Goal: Information Seeking & Learning: Check status

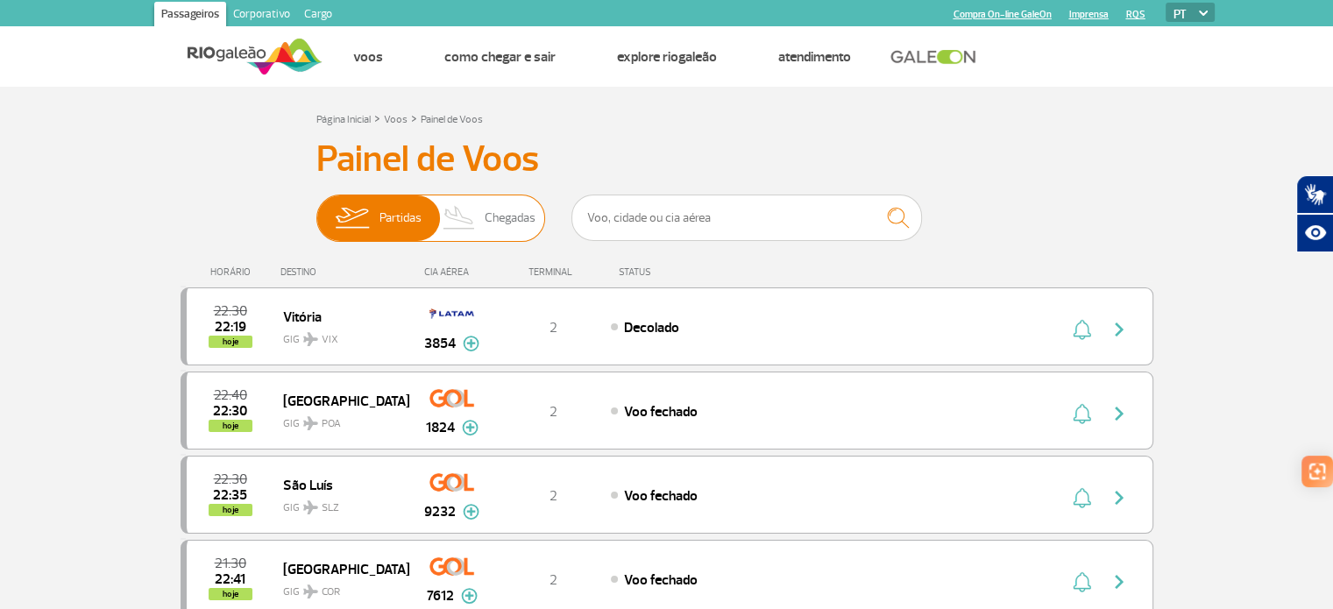
click at [507, 220] on span "Chegadas" at bounding box center [510, 218] width 51 height 46
click at [316, 209] on input "Partidas Chegadas" at bounding box center [316, 209] width 0 height 0
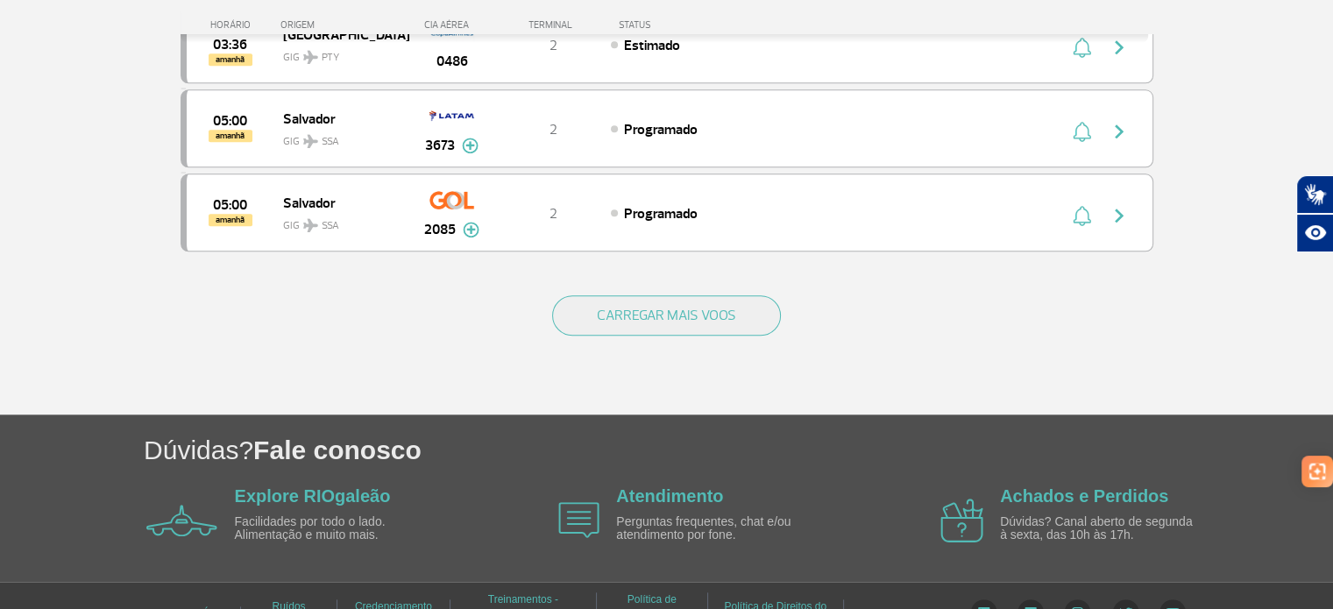
scroll to position [1750, 0]
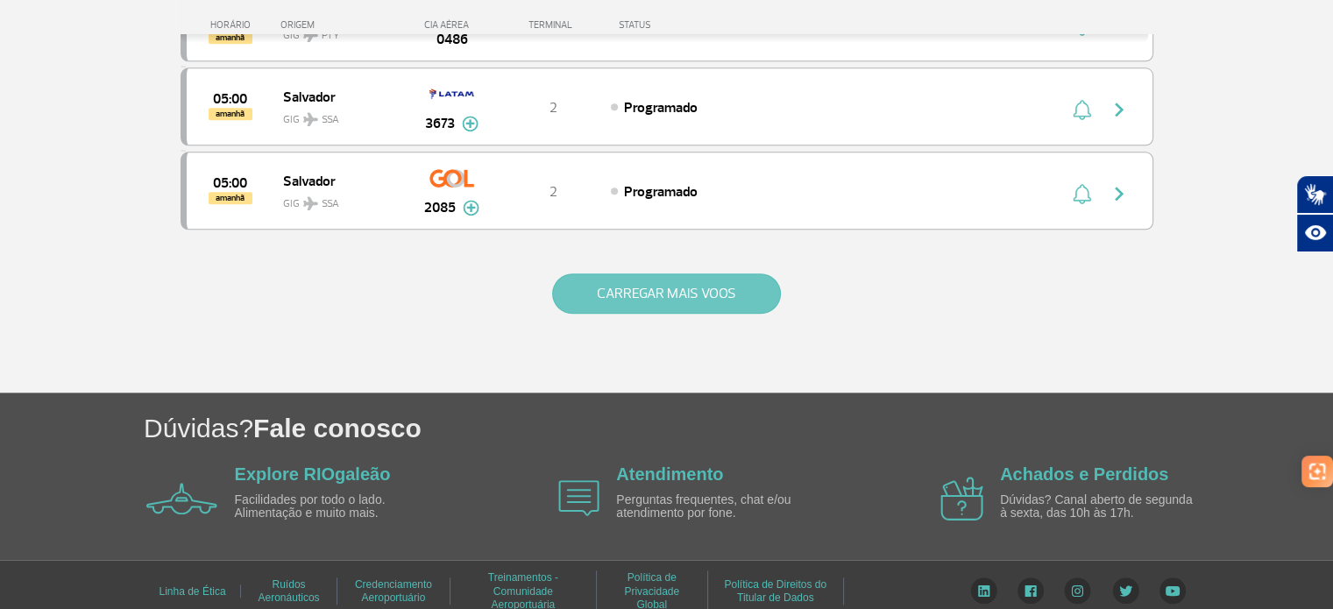
click at [680, 280] on button "CARREGAR MAIS VOOS" at bounding box center [666, 293] width 229 height 40
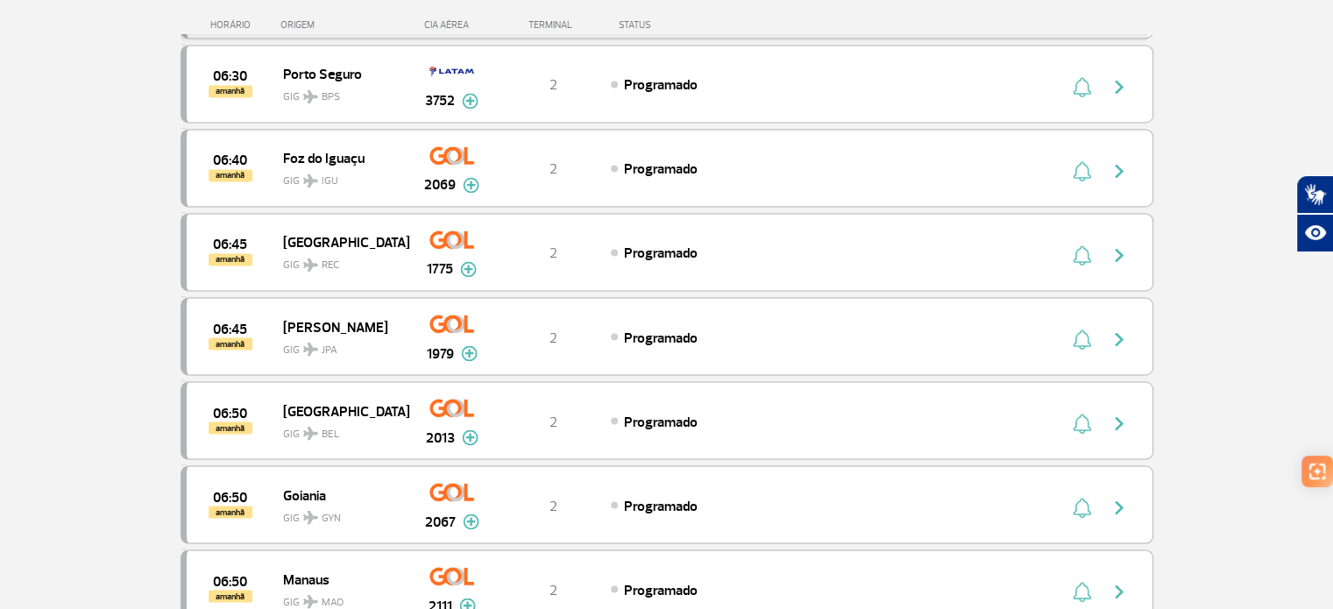
scroll to position [3233, 0]
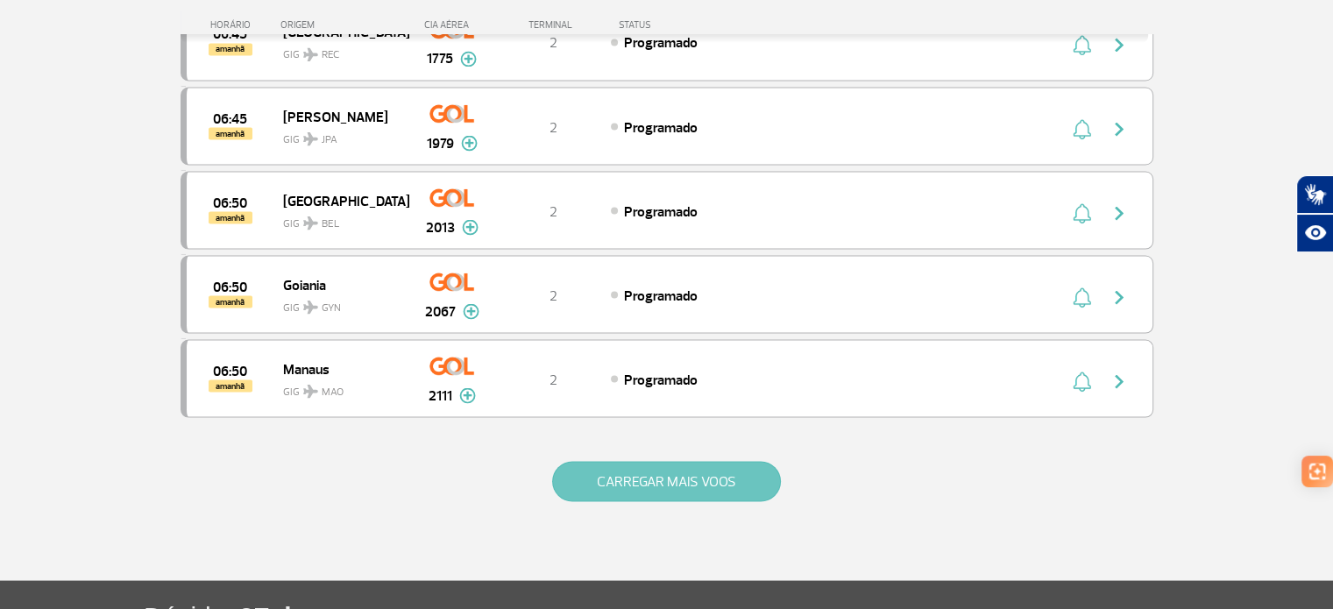
click at [652, 463] on button "CARREGAR MAIS VOOS" at bounding box center [666, 481] width 229 height 40
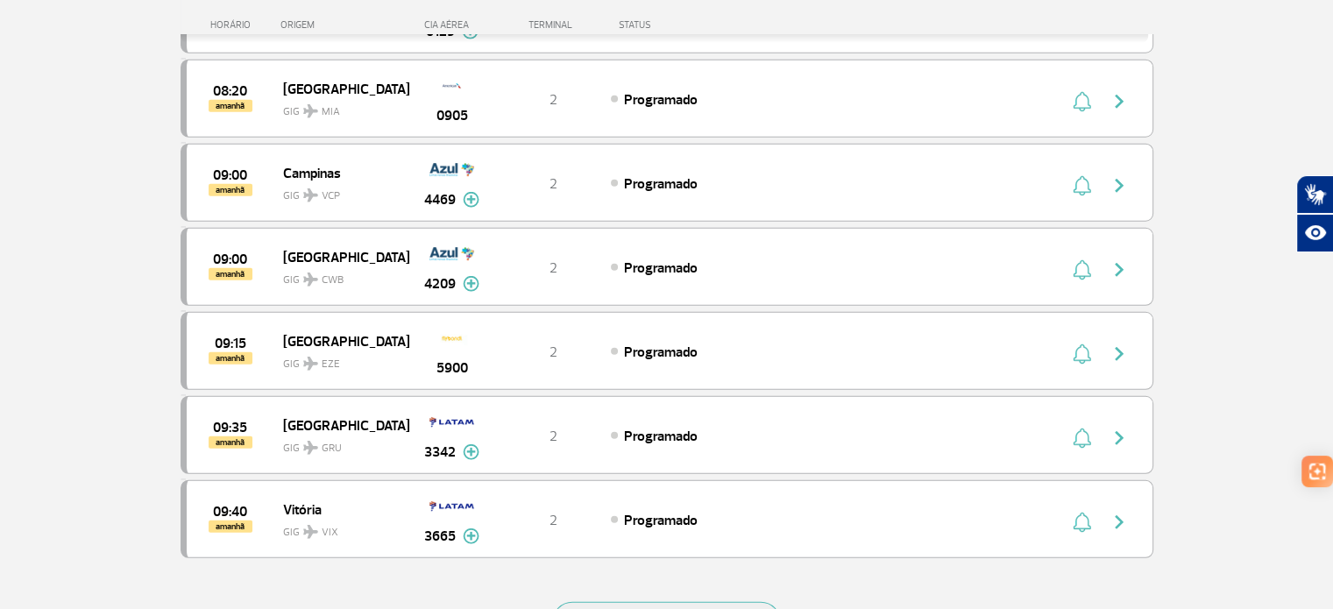
scroll to position [4809, 0]
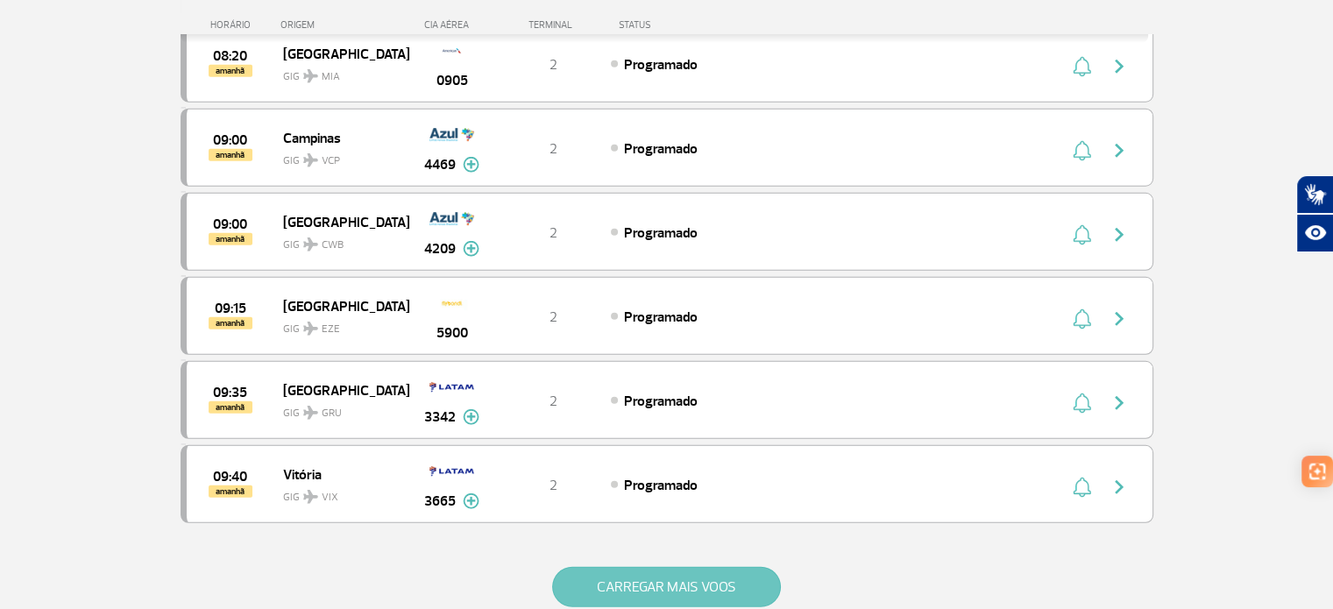
click at [666, 567] on button "CARREGAR MAIS VOOS" at bounding box center [666, 587] width 229 height 40
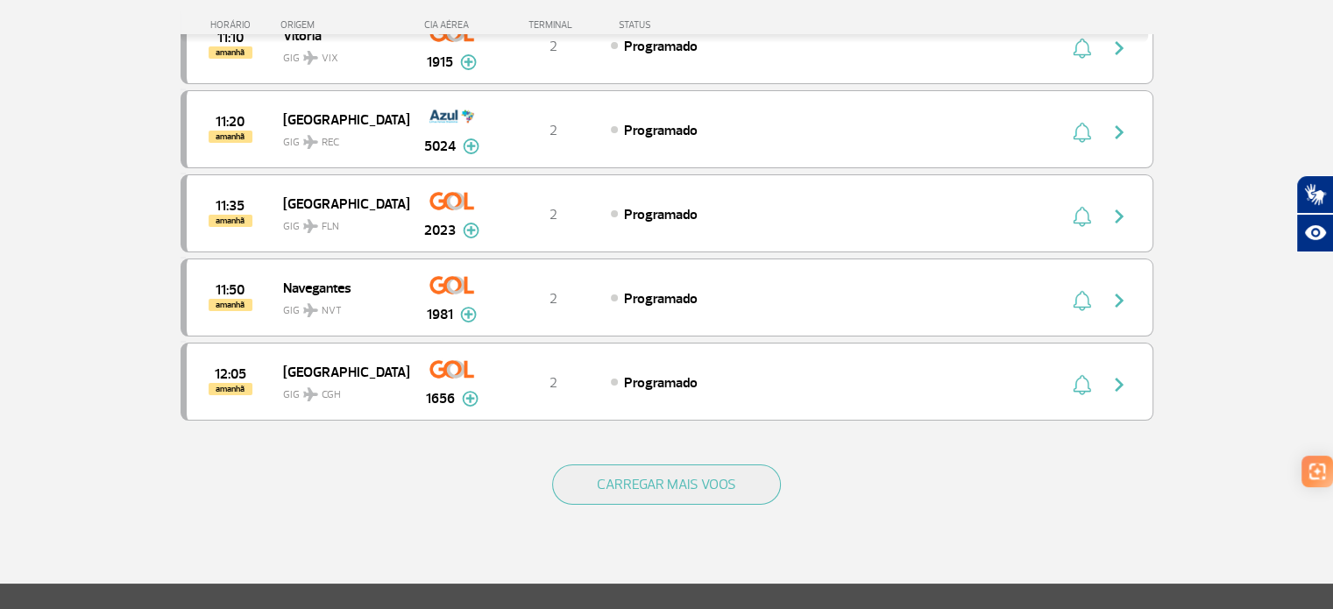
scroll to position [6744, 0]
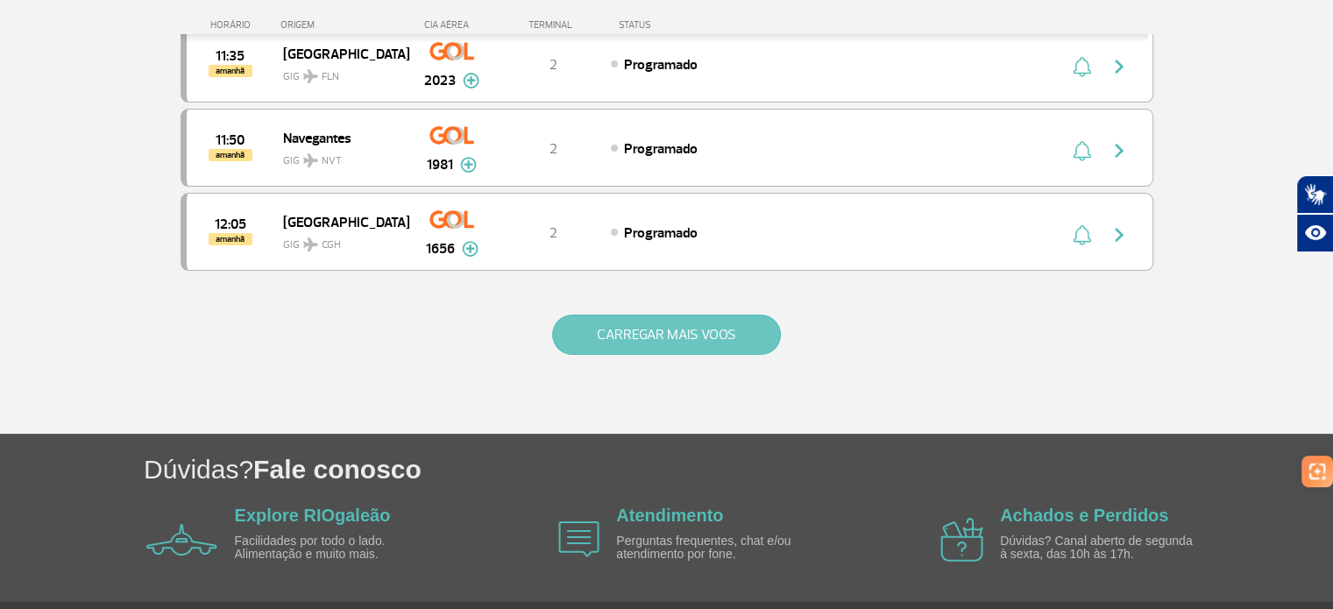
click at [647, 315] on button "CARREGAR MAIS VOOS" at bounding box center [666, 335] width 229 height 40
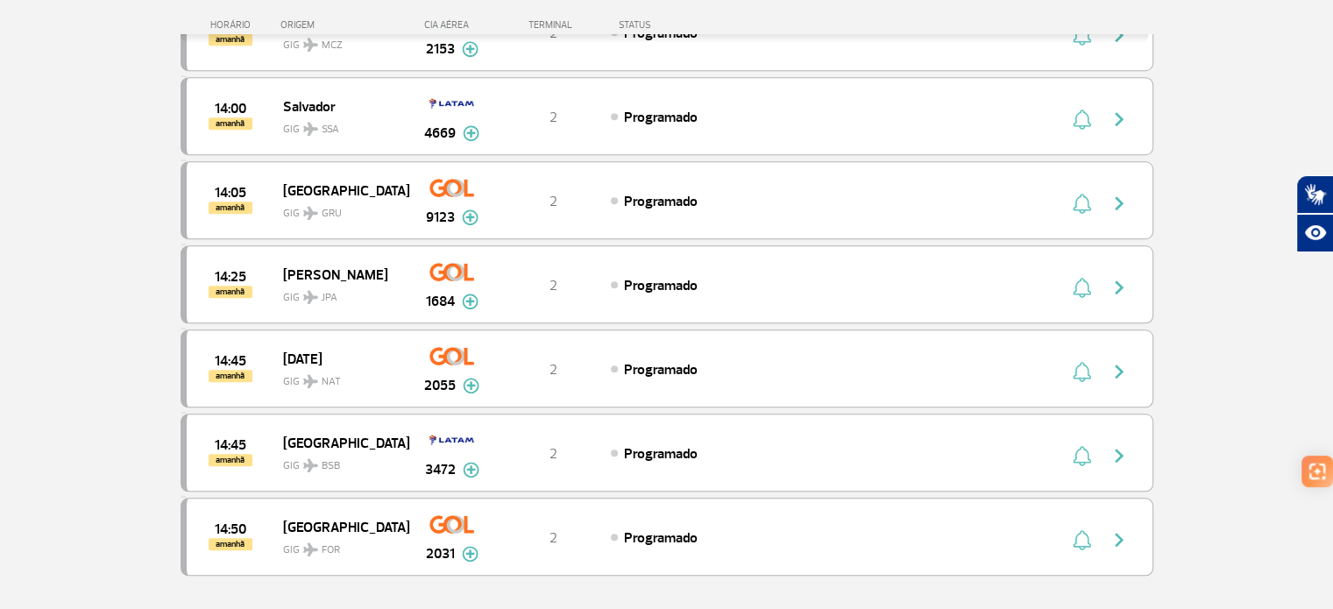
scroll to position [8320, 0]
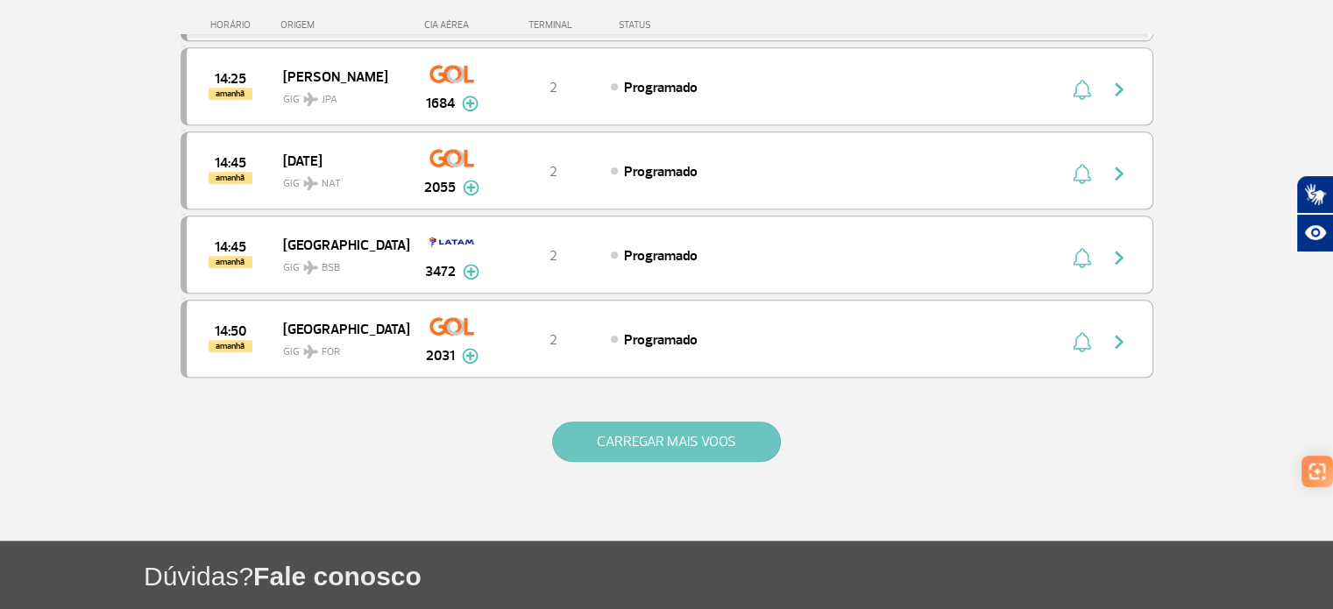
click at [662, 422] on button "CARREGAR MAIS VOOS" at bounding box center [666, 442] width 229 height 40
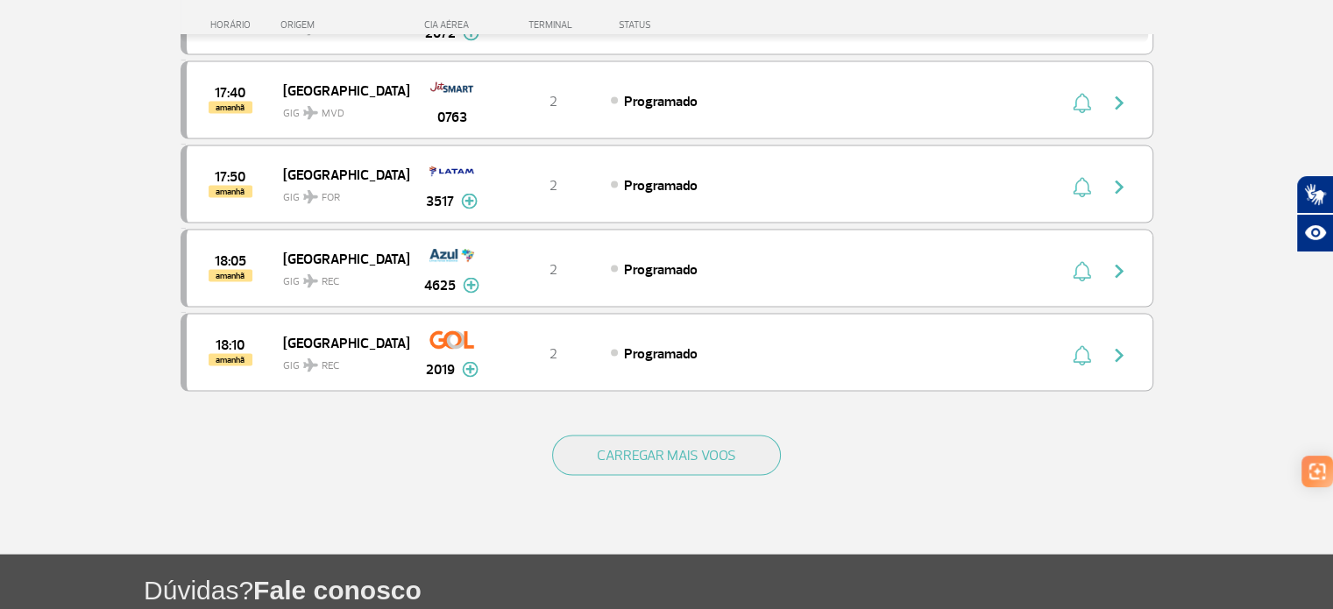
scroll to position [10047, 0]
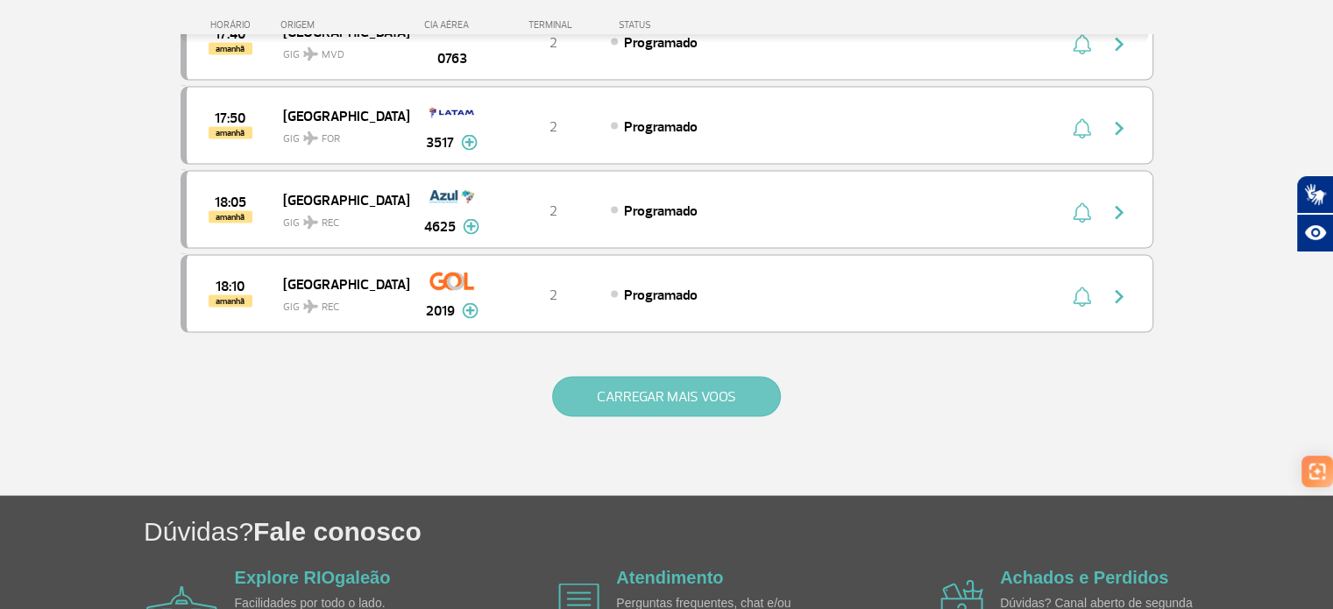
click at [672, 377] on button "CARREGAR MAIS VOOS" at bounding box center [666, 397] width 229 height 40
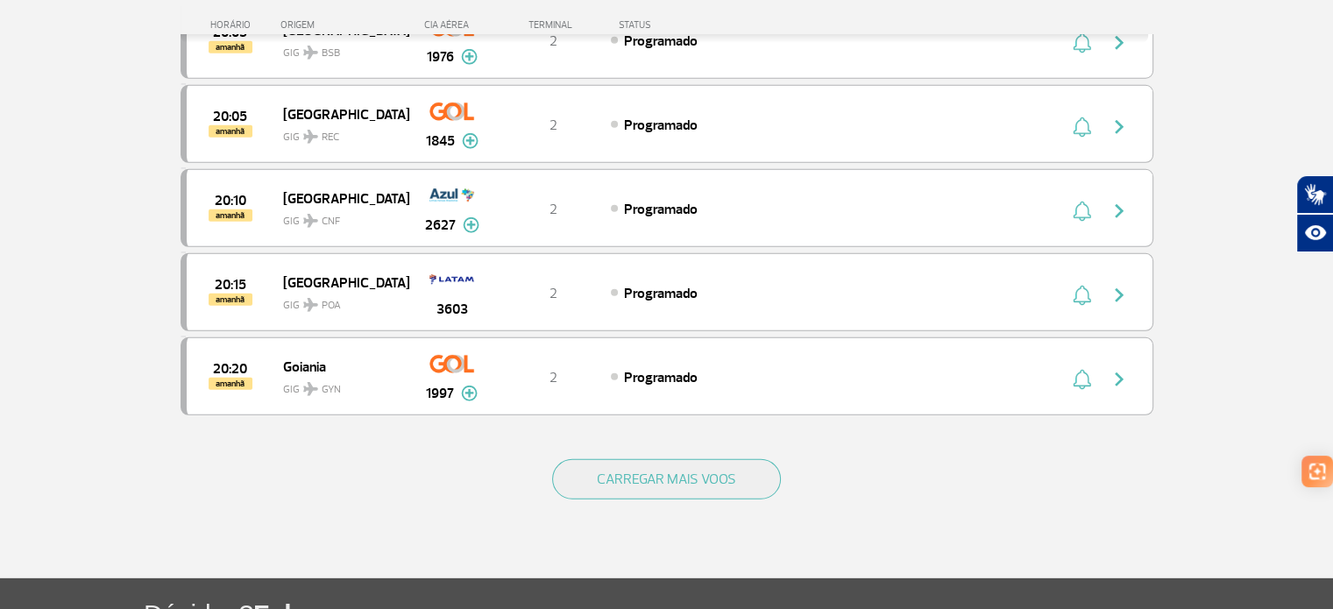
scroll to position [11728, 0]
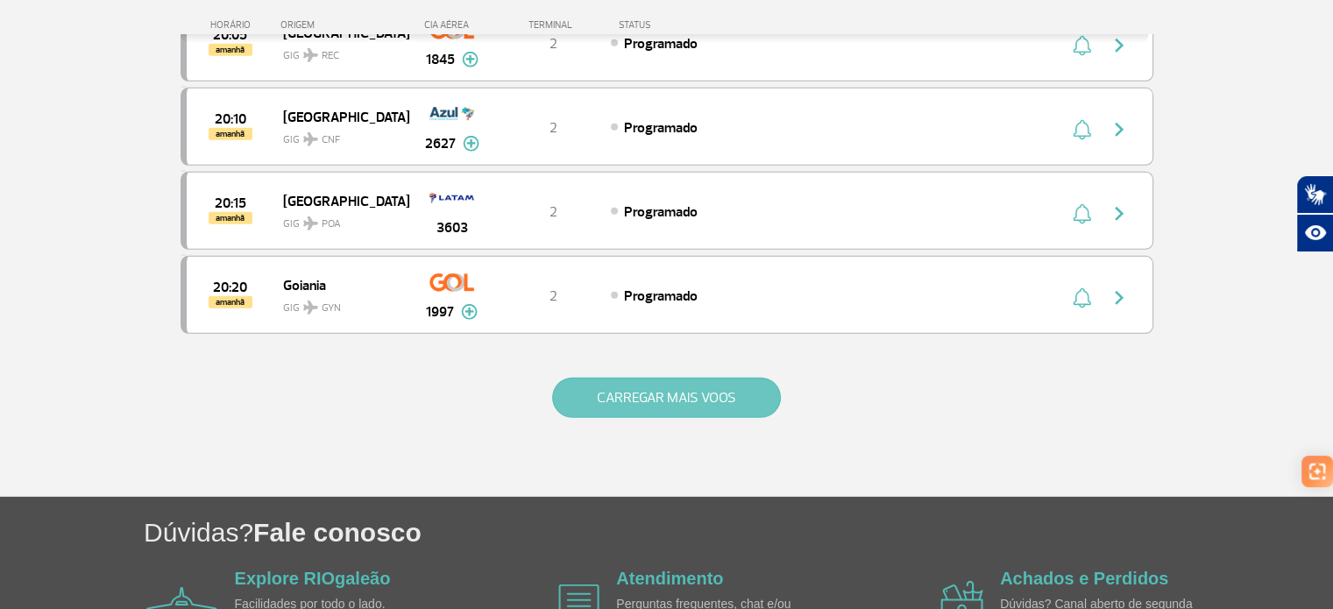
click at [662, 378] on button "CARREGAR MAIS VOOS" at bounding box center [666, 398] width 229 height 40
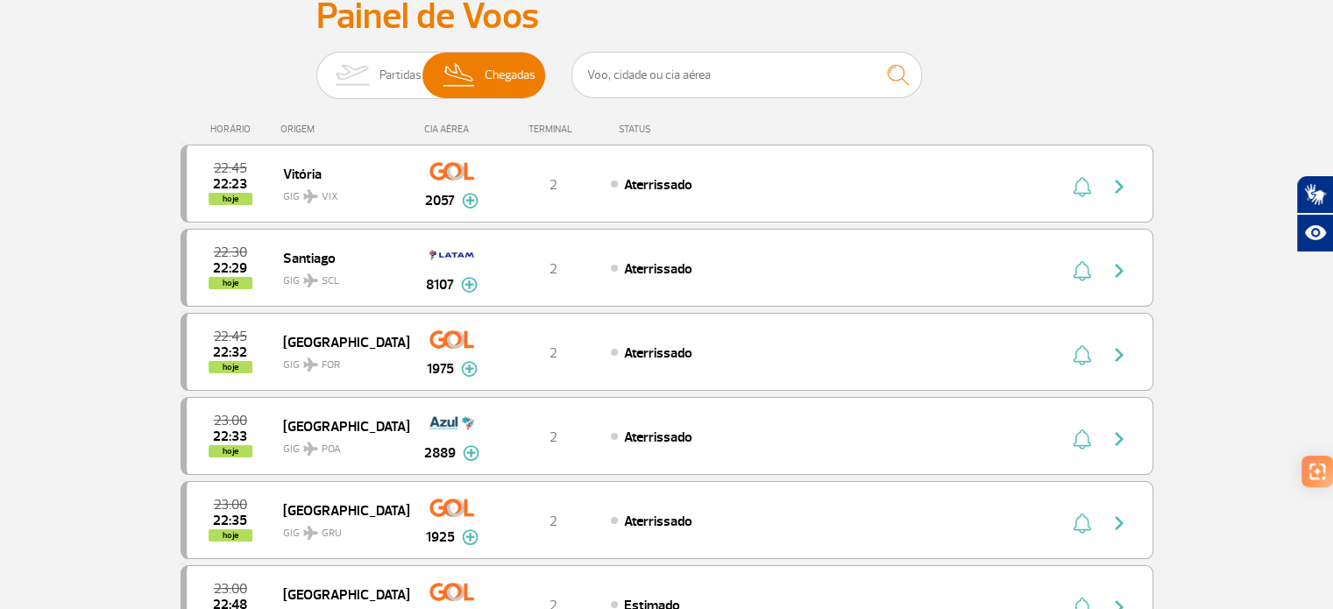
scroll to position [0, 0]
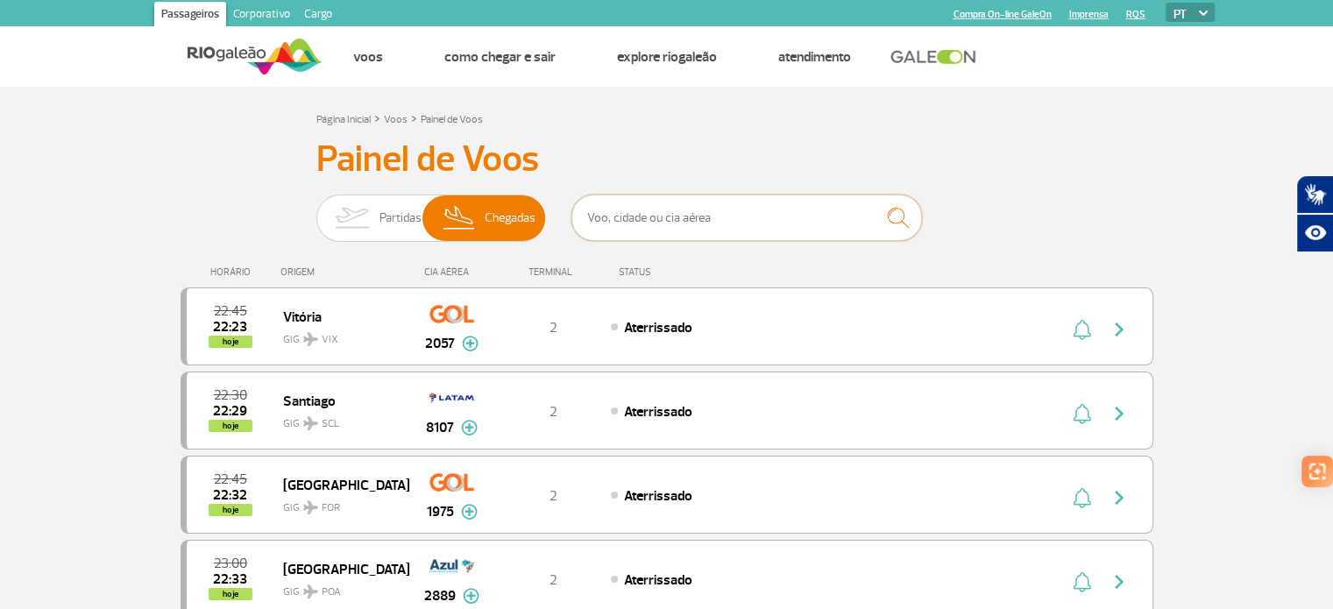
click at [613, 207] on input "text" at bounding box center [746, 218] width 351 height 46
paste input "Aeroporto de Munique (MUC"
type input "Aeroporto de Munique (MUC"
click at [900, 211] on img "submit" at bounding box center [898, 218] width 38 height 36
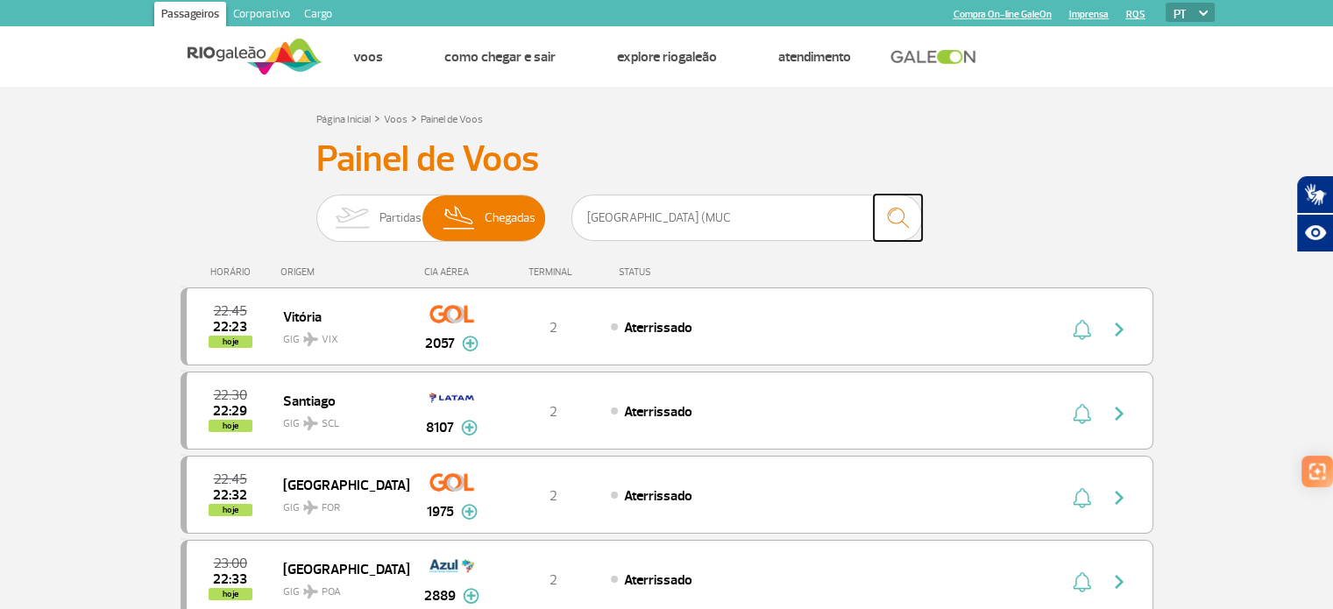
click at [890, 211] on img "submit" at bounding box center [898, 218] width 38 height 36
click at [890, 222] on img "submit" at bounding box center [898, 218] width 38 height 36
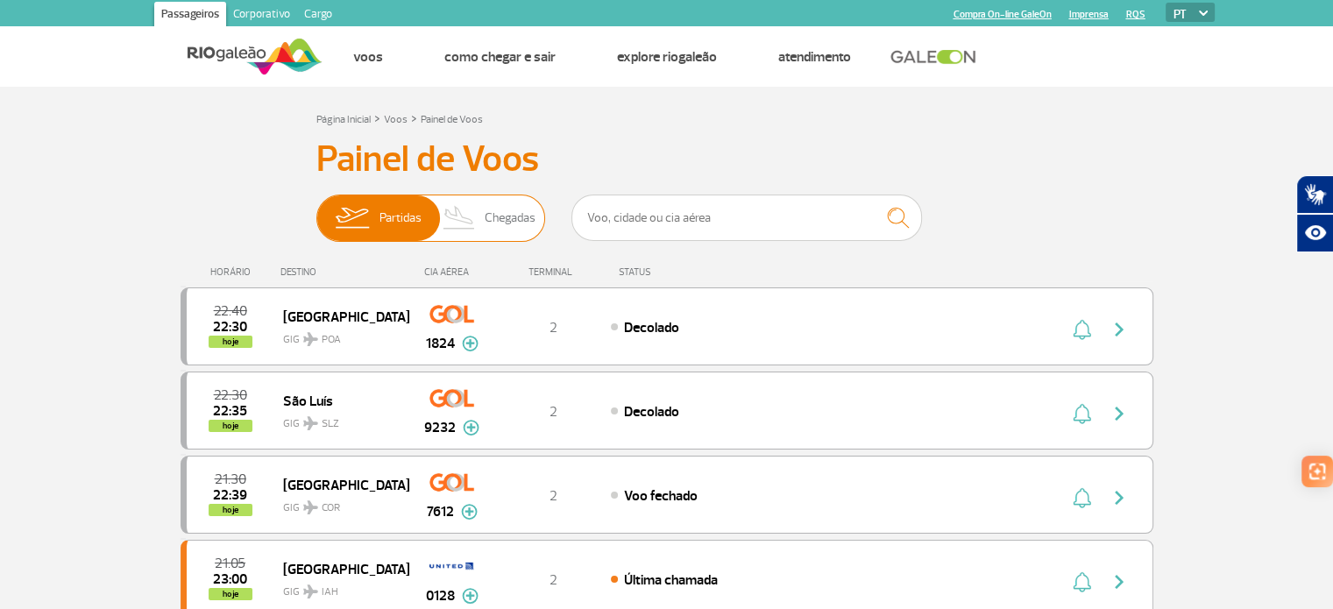
click at [504, 217] on span "Chegadas" at bounding box center [510, 218] width 51 height 46
click at [316, 209] on input "Partidas Chegadas" at bounding box center [316, 209] width 0 height 0
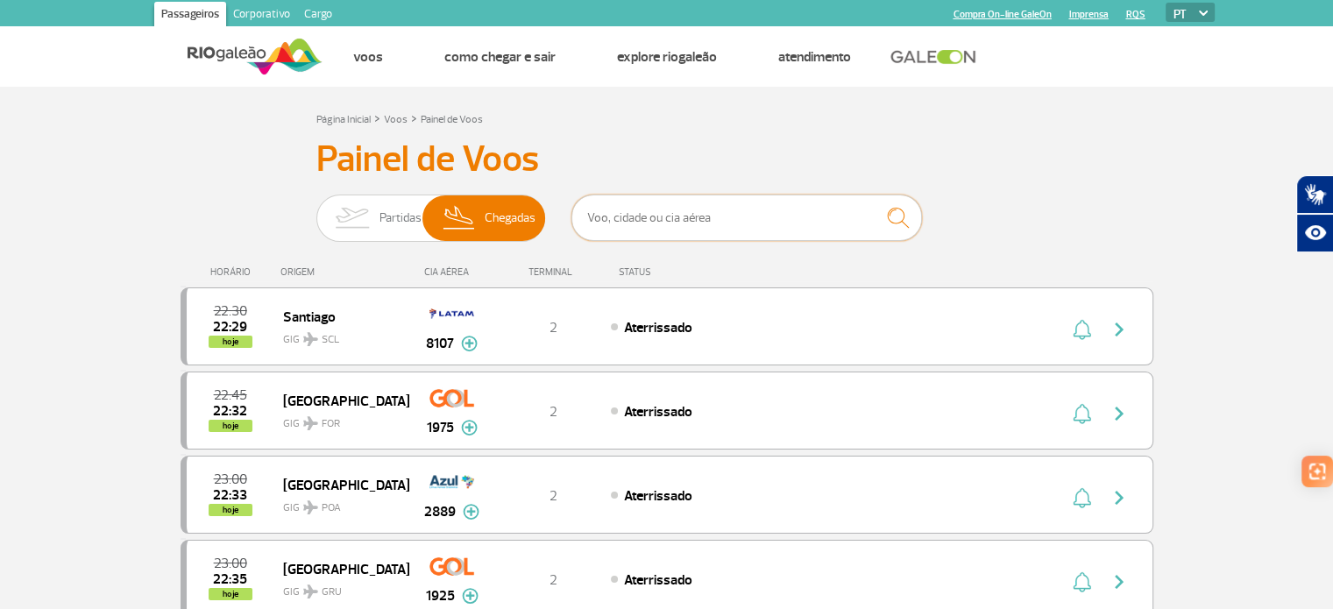
click at [597, 216] on input "text" at bounding box center [746, 218] width 351 height 46
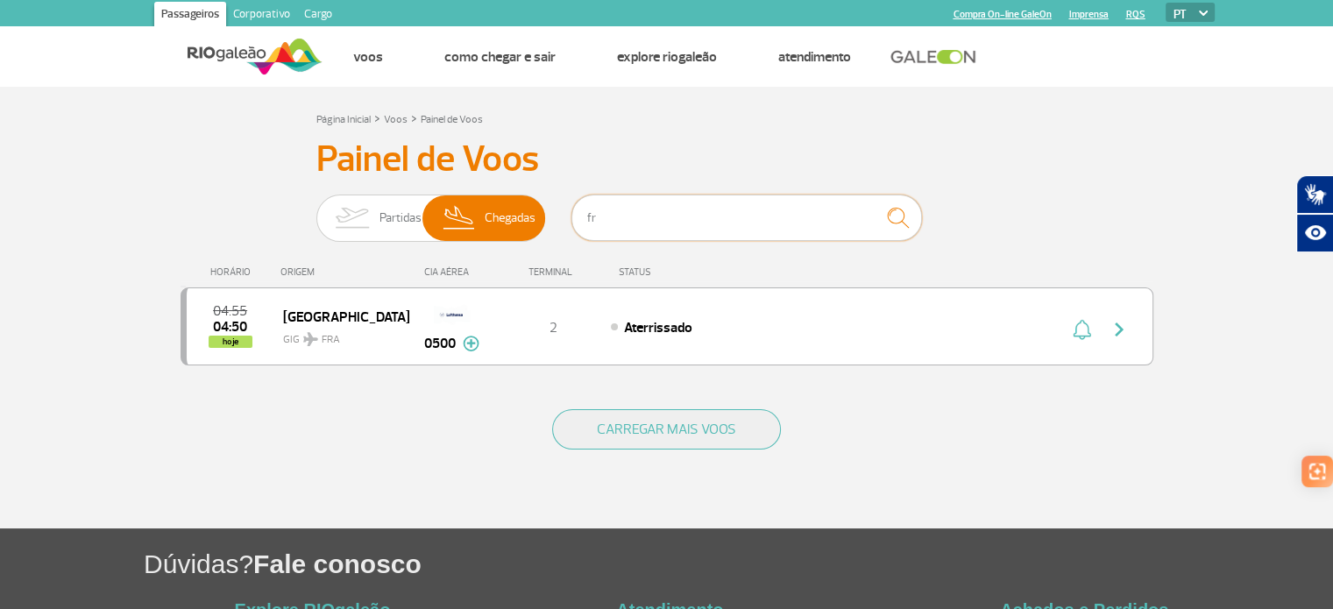
type input "f"
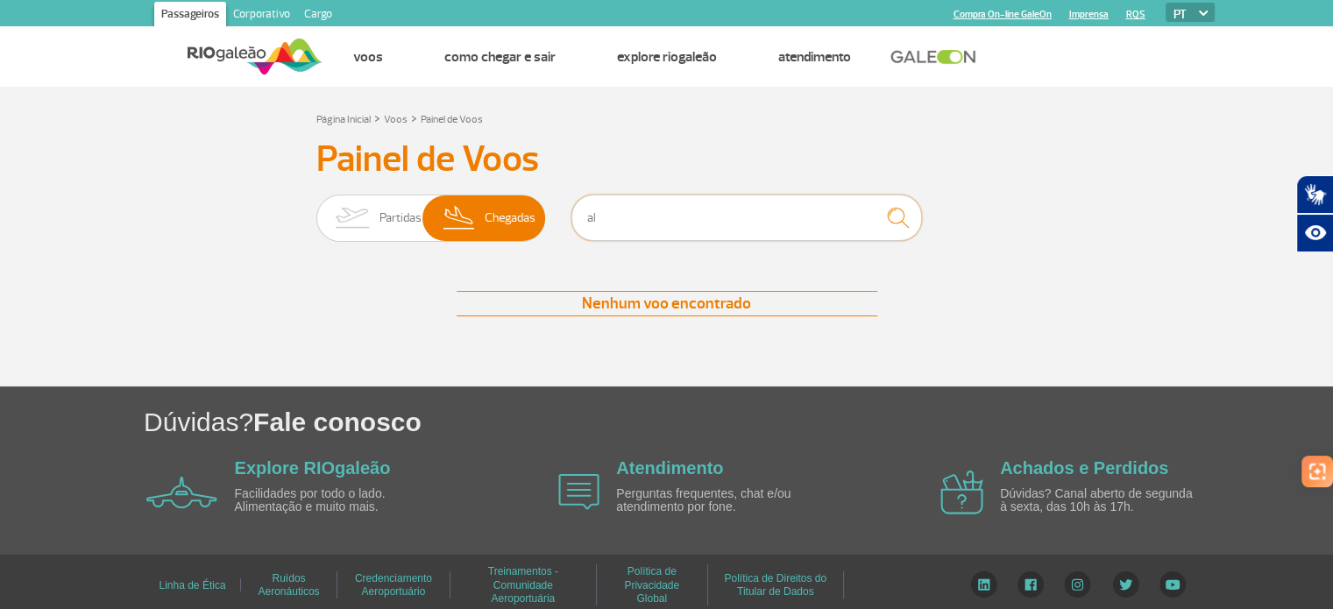
type input "a"
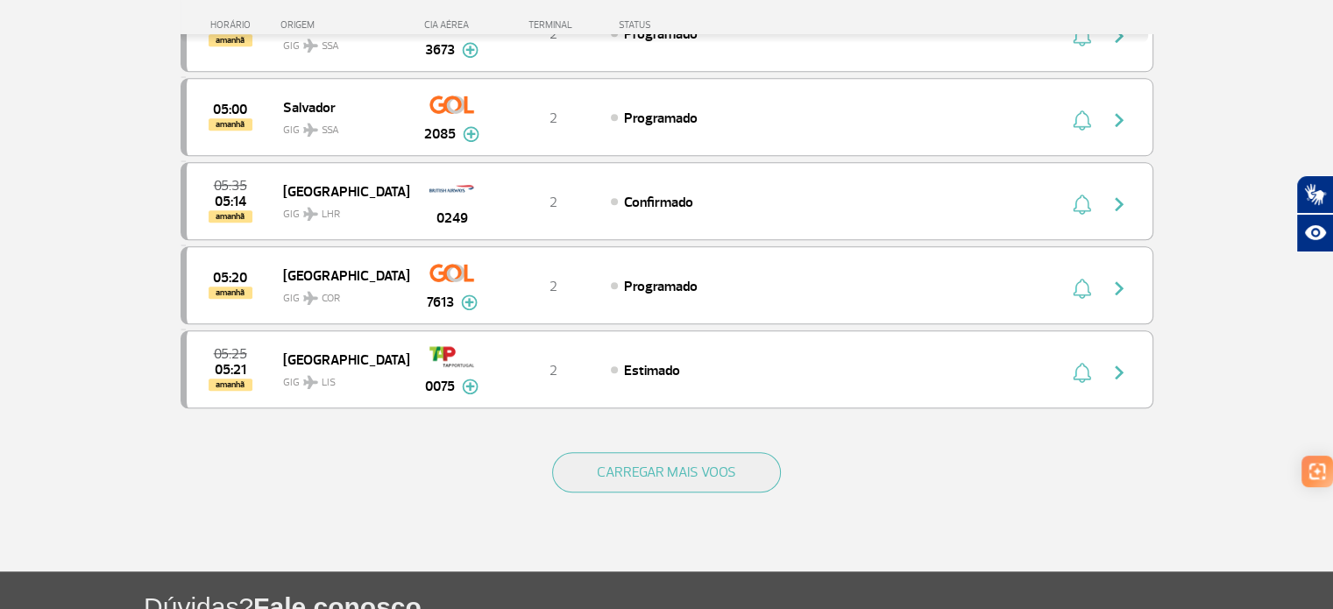
scroll to position [1574, 0]
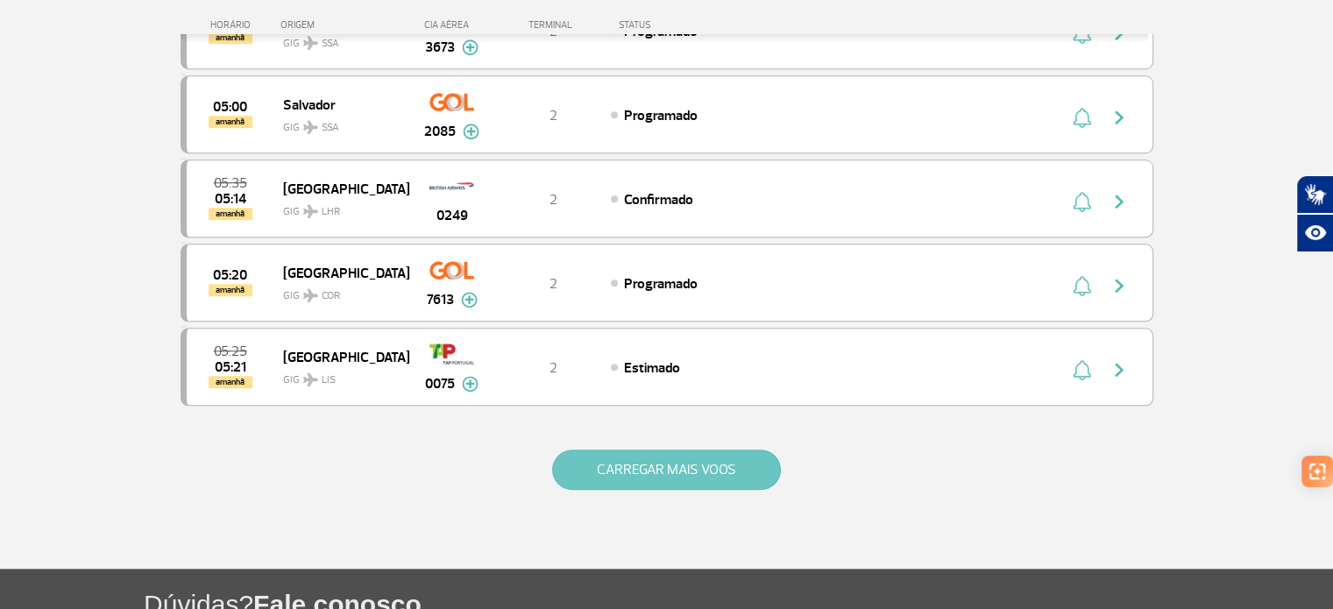
click at [657, 454] on button "CARREGAR MAIS VOOS" at bounding box center [666, 470] width 229 height 40
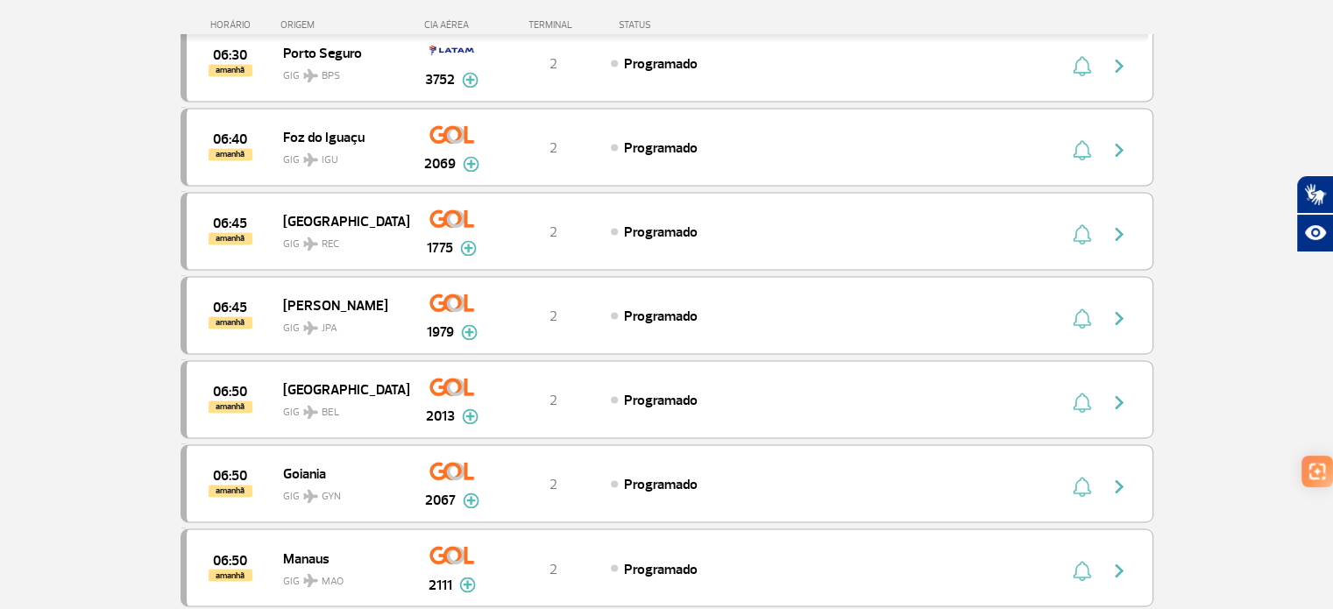
scroll to position [2812, 0]
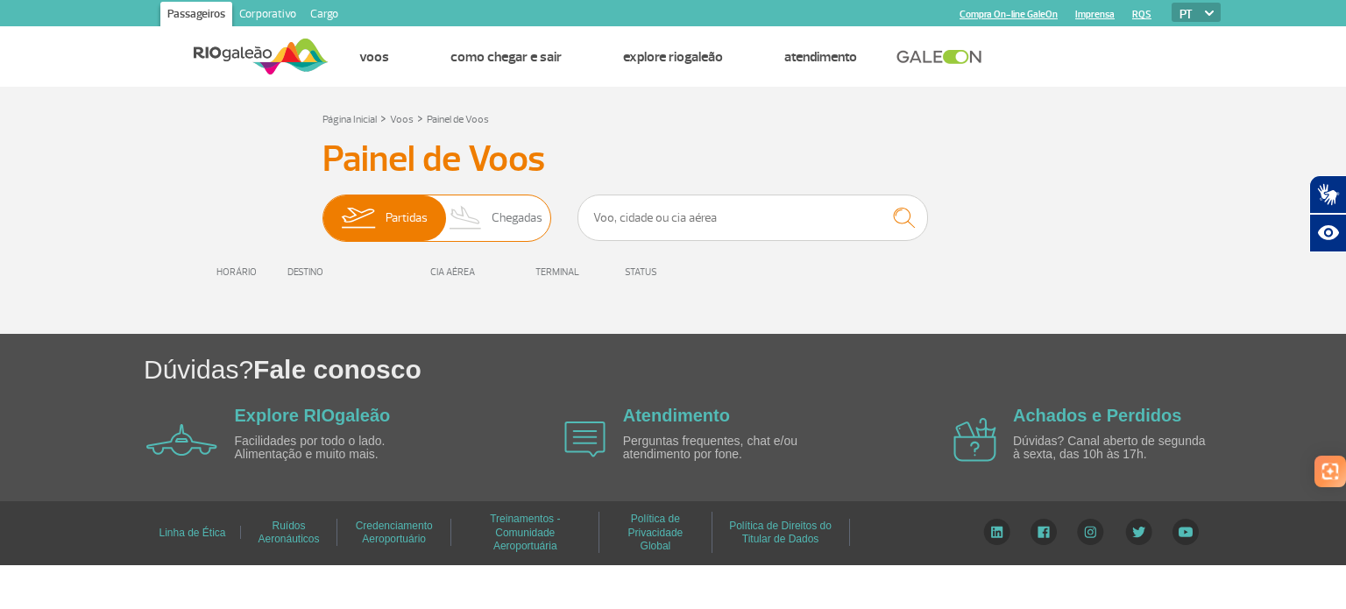
click at [520, 216] on span "Chegadas" at bounding box center [517, 218] width 51 height 46
click at [322, 209] on input "Partidas Chegadas" at bounding box center [322, 209] width 0 height 0
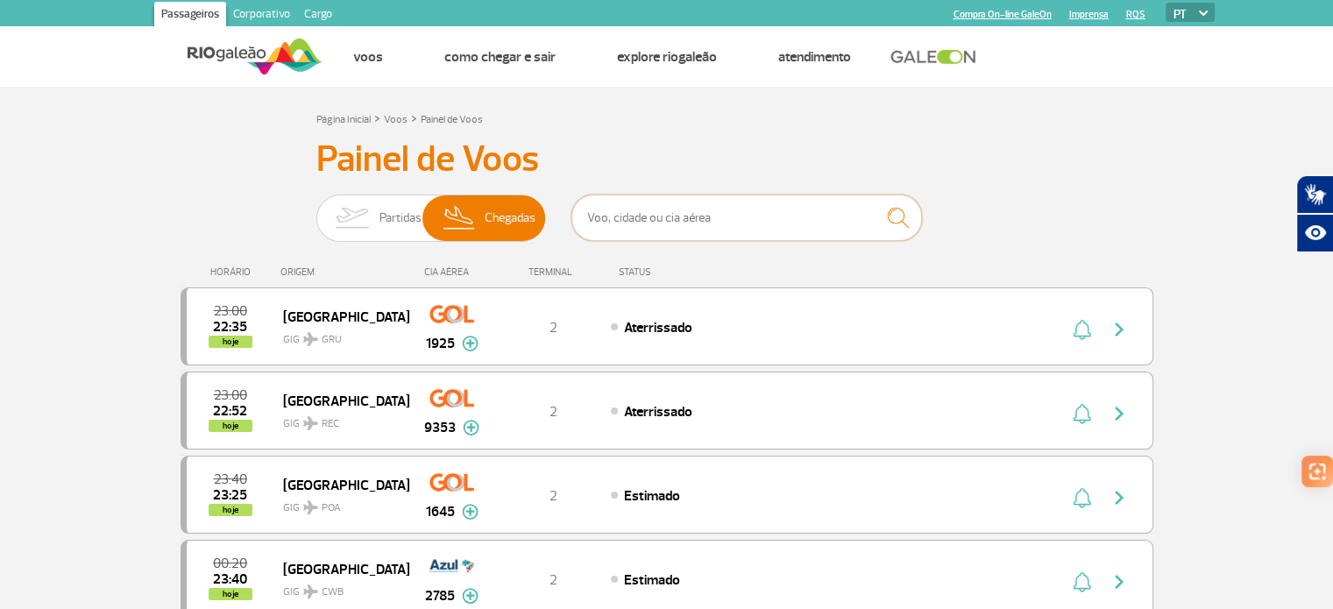
click at [585, 213] on input "text" at bounding box center [746, 218] width 351 height 46
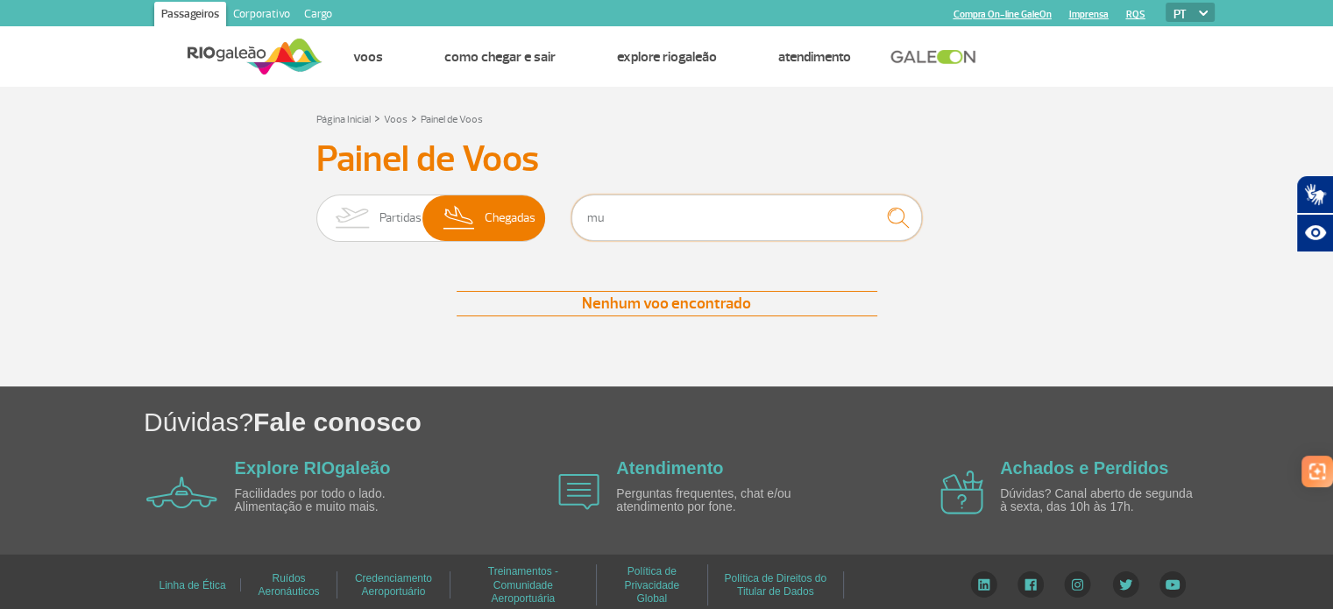
type input "m"
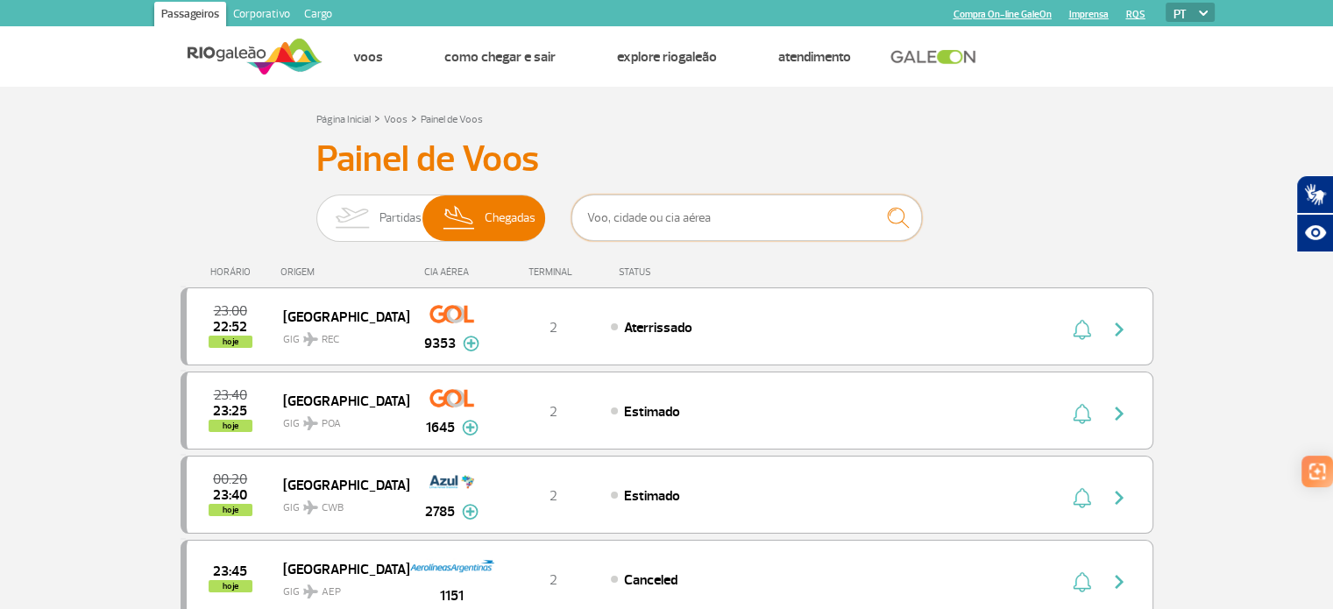
click at [600, 215] on input "text" at bounding box center [746, 218] width 351 height 46
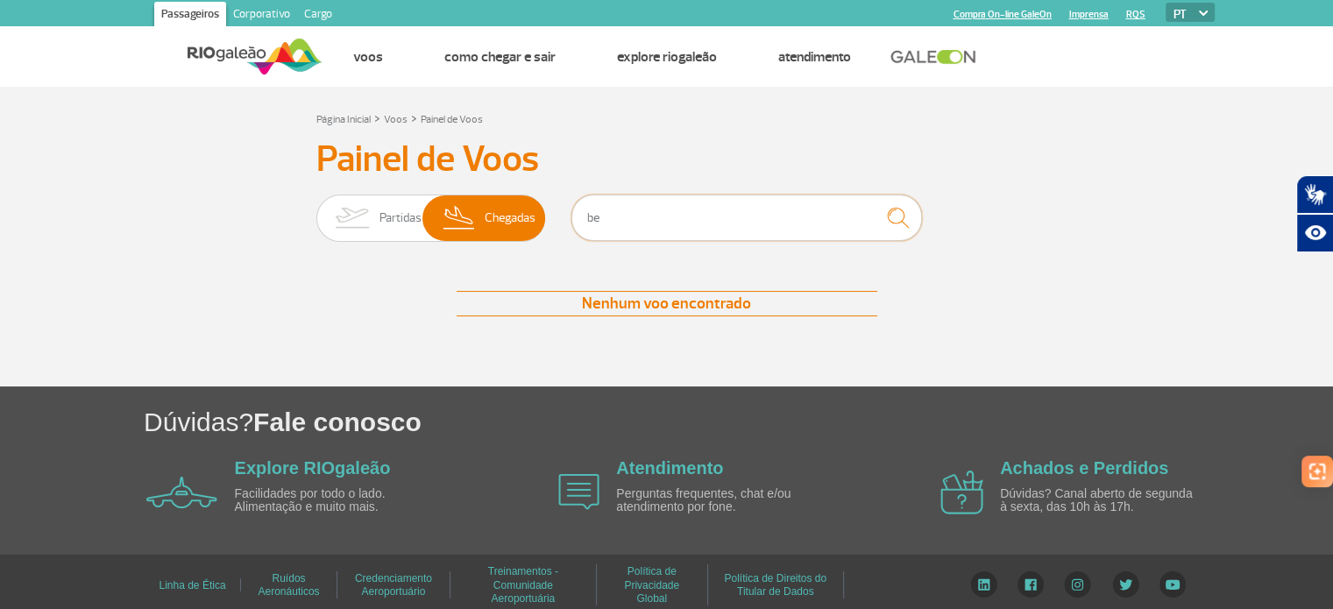
type input "b"
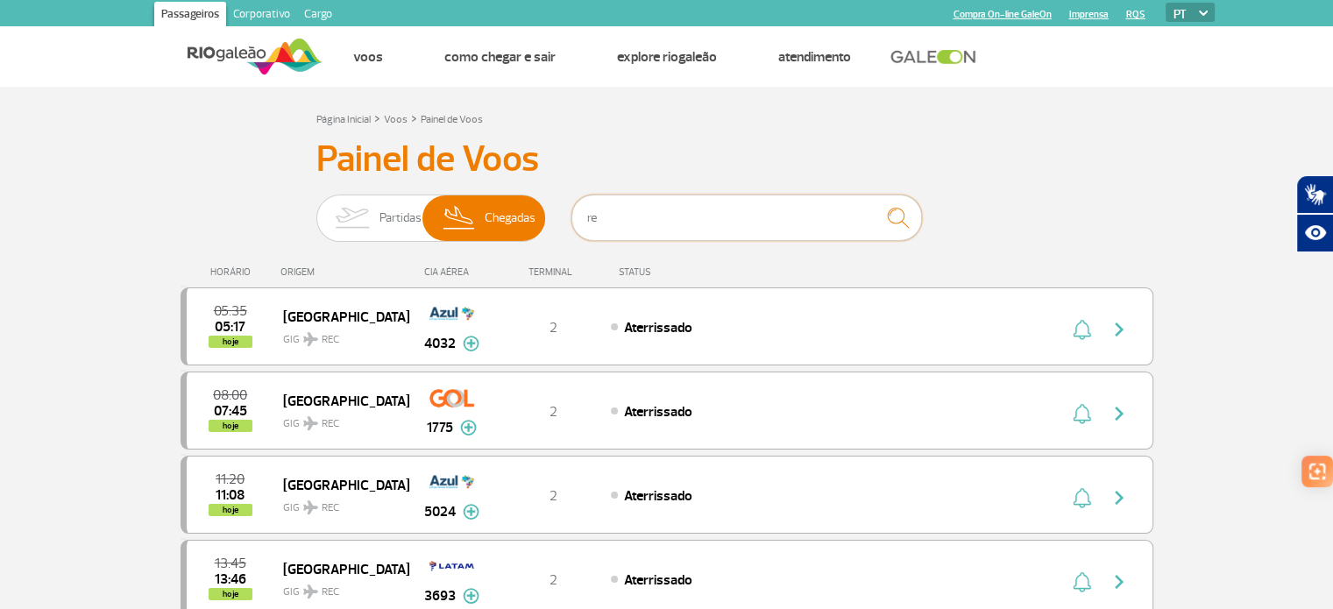
type input "r"
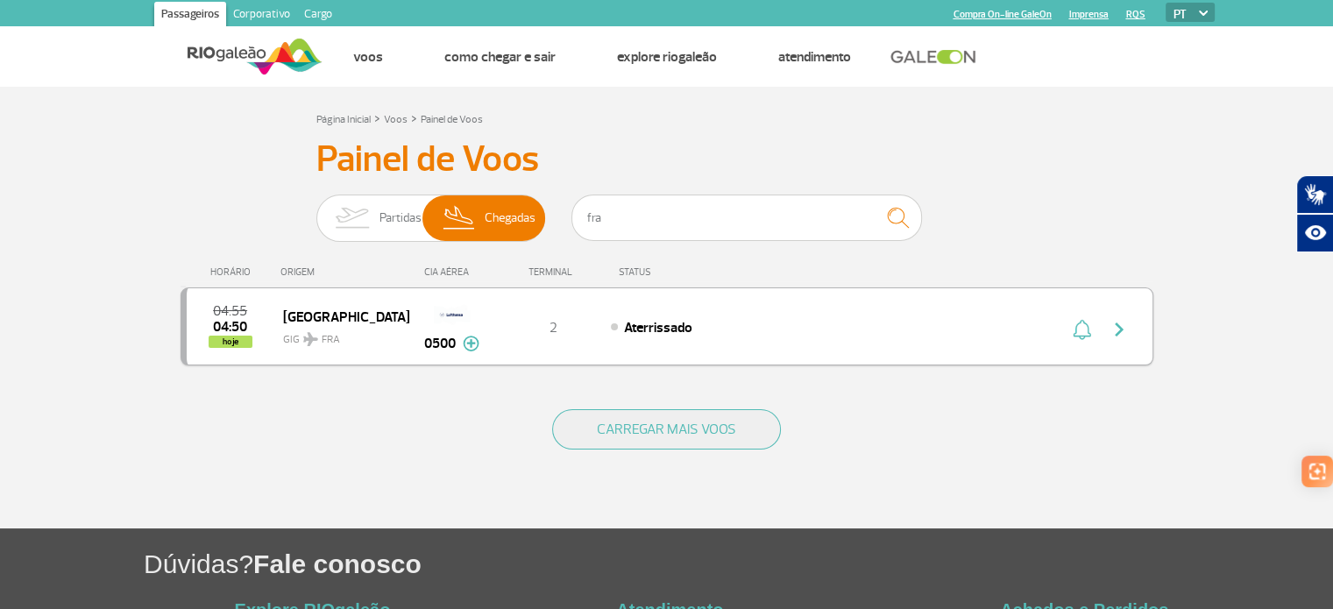
click at [466, 344] on img at bounding box center [471, 344] width 17 height 16
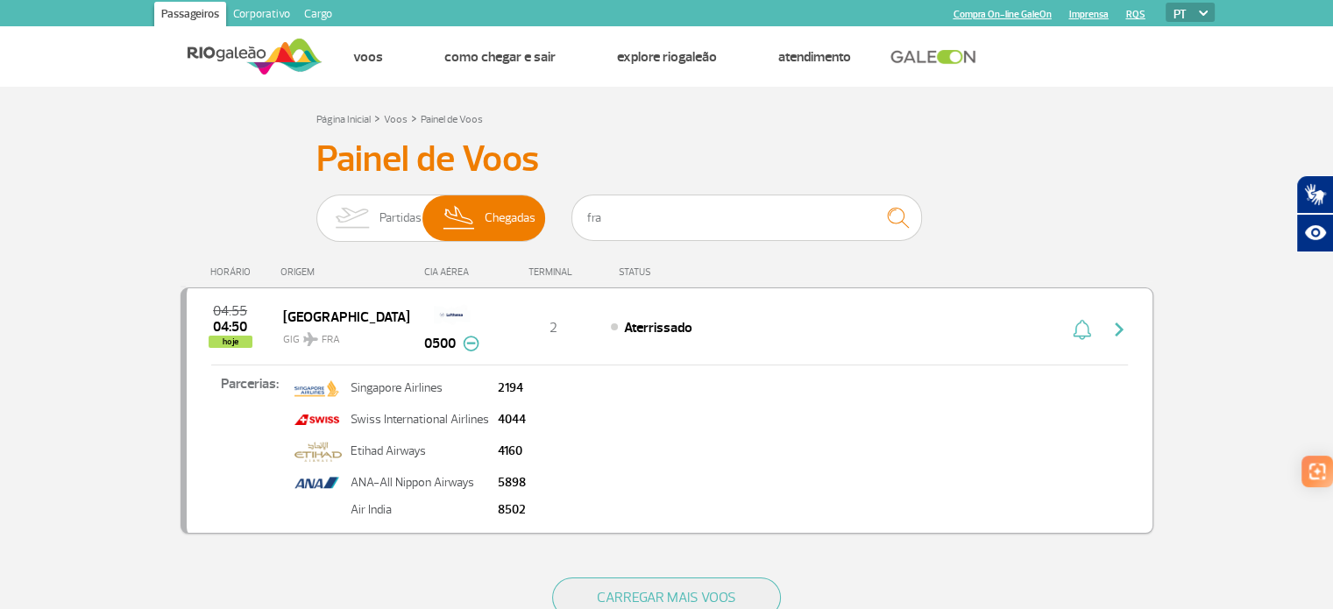
click at [466, 344] on img at bounding box center [471, 344] width 17 height 16
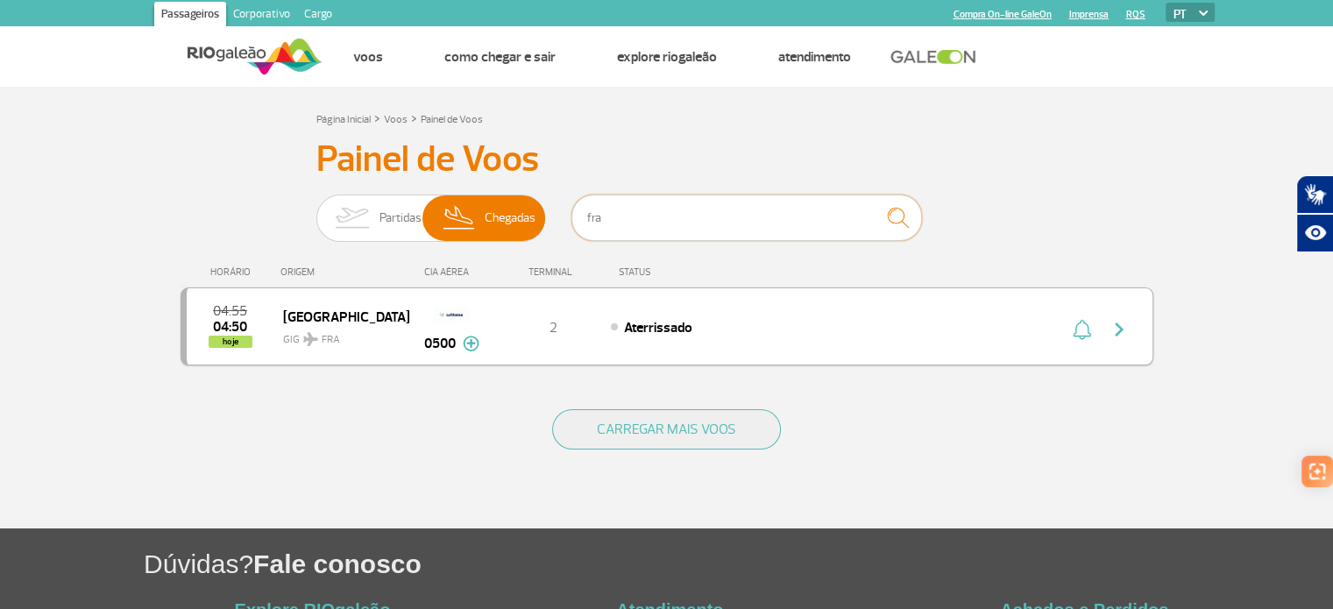
click at [601, 228] on input "fra" at bounding box center [746, 218] width 351 height 46
type input "f"
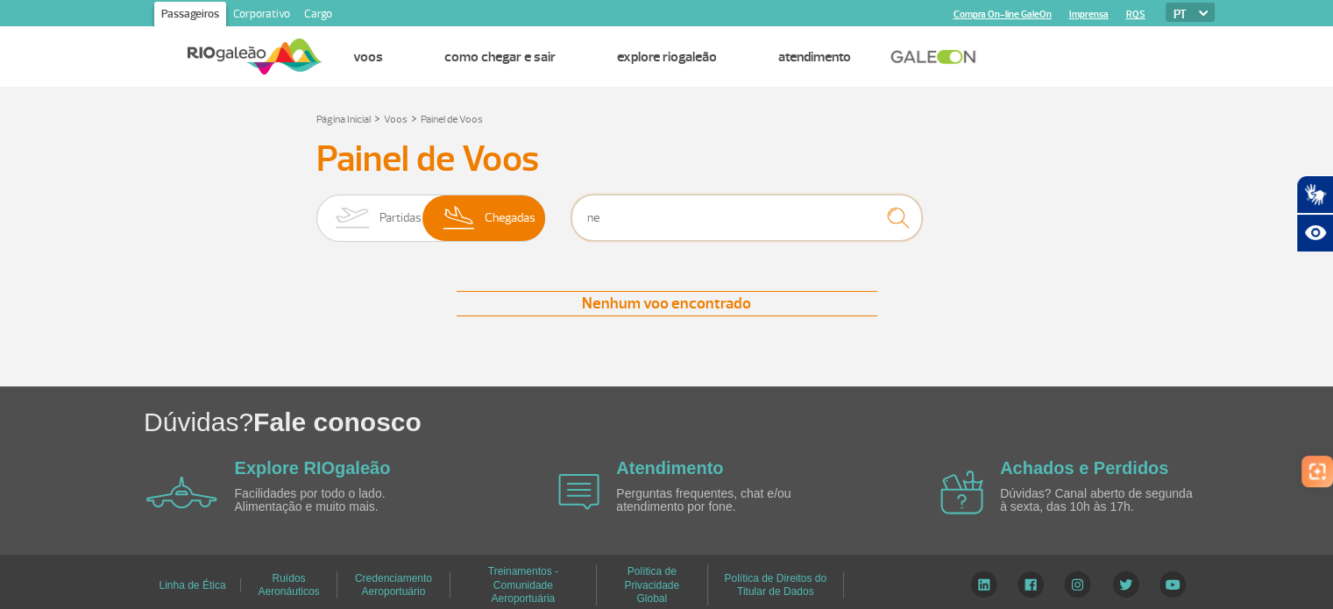
type input "n"
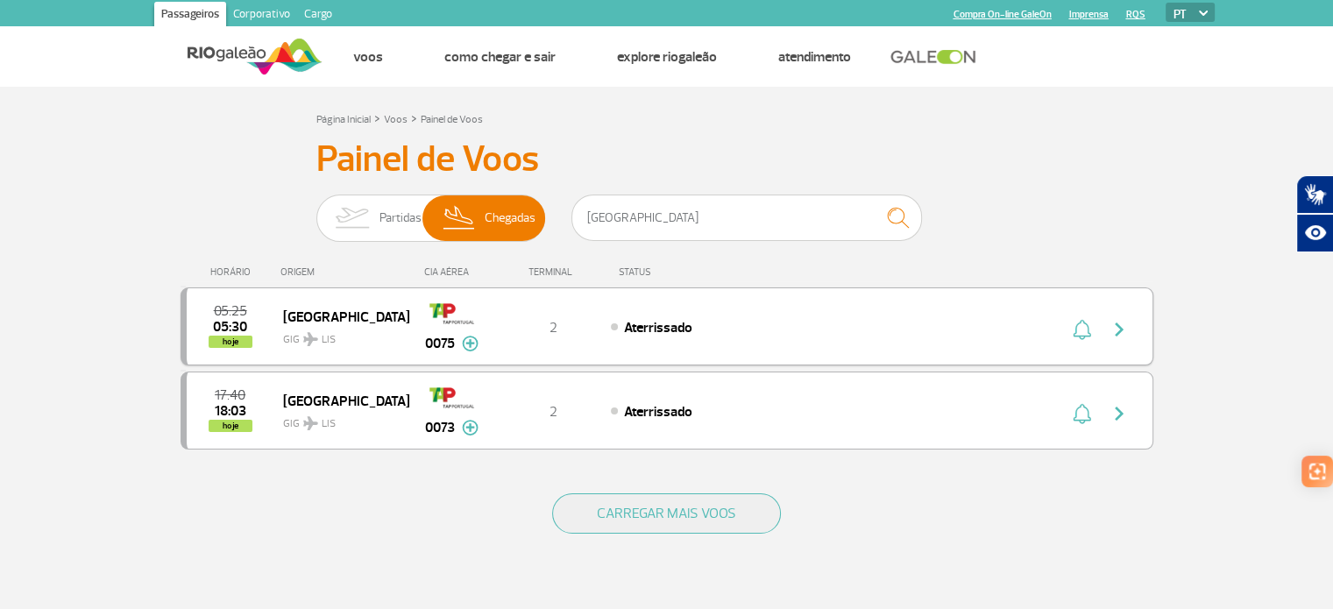
click at [467, 342] on img at bounding box center [470, 344] width 17 height 16
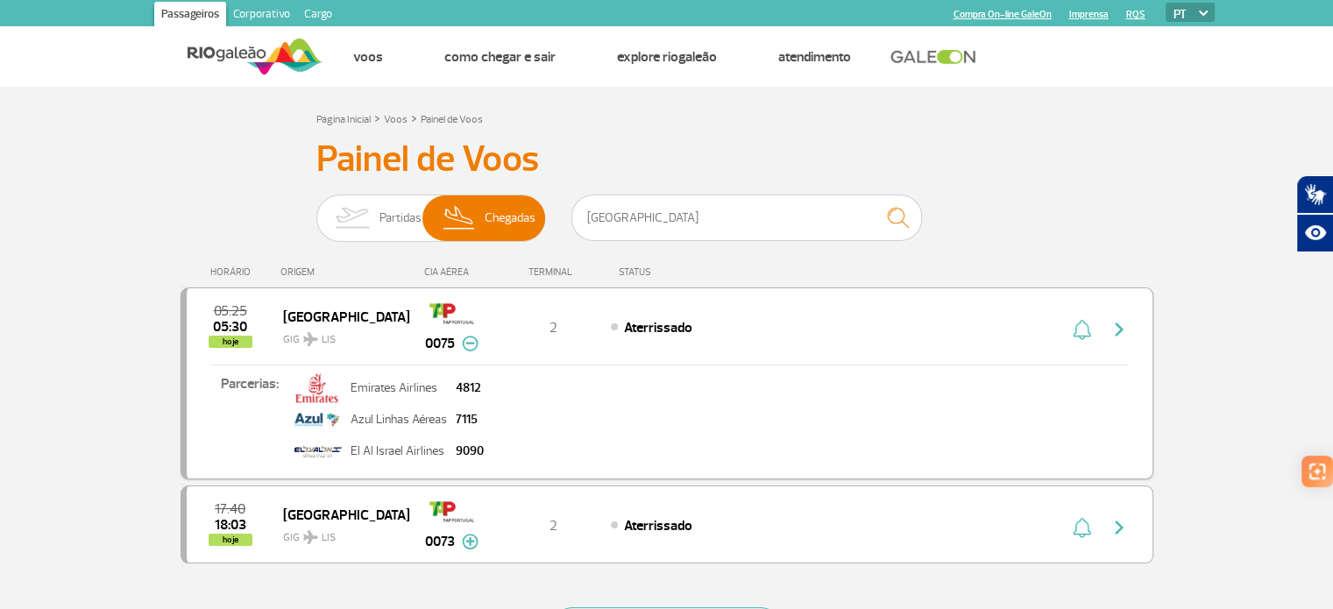
click at [467, 342] on img at bounding box center [470, 344] width 17 height 16
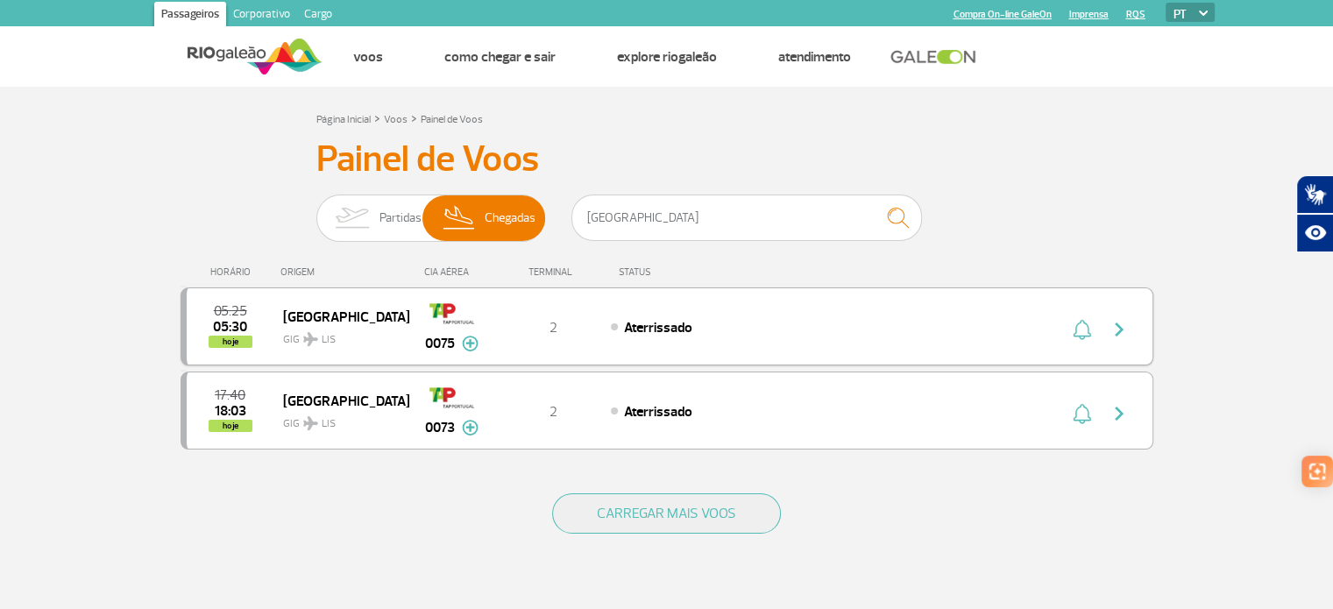
click at [467, 342] on img at bounding box center [470, 344] width 17 height 16
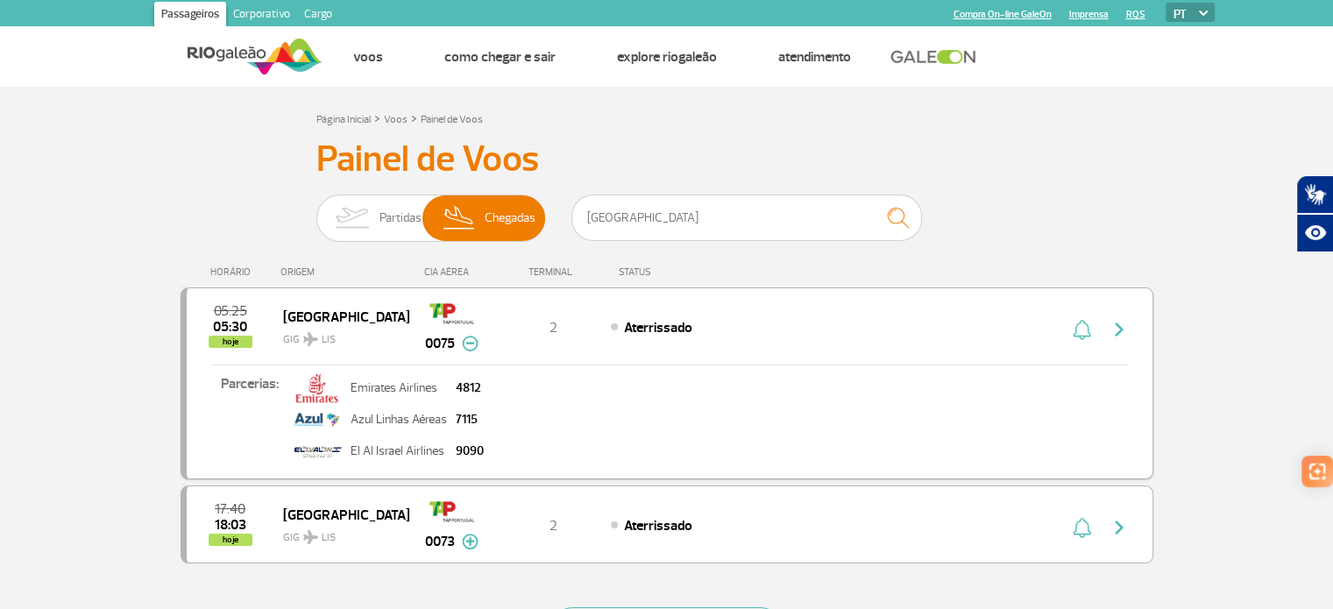
click at [467, 342] on img at bounding box center [470, 344] width 17 height 16
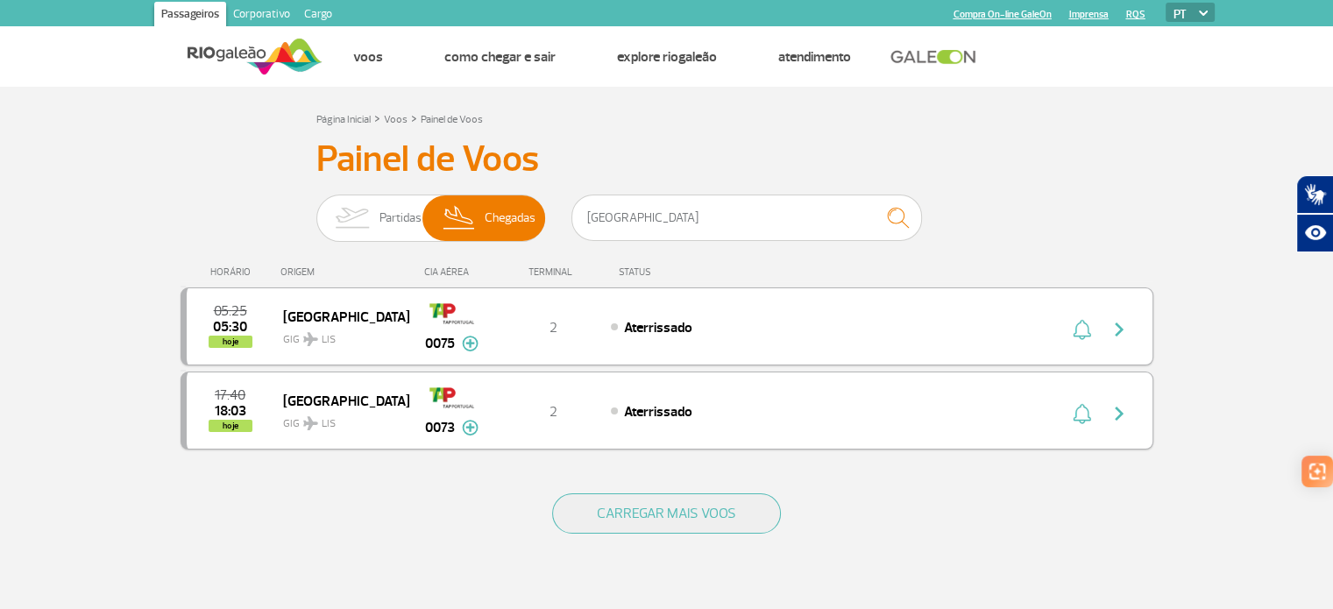
click at [469, 430] on img at bounding box center [470, 428] width 17 height 16
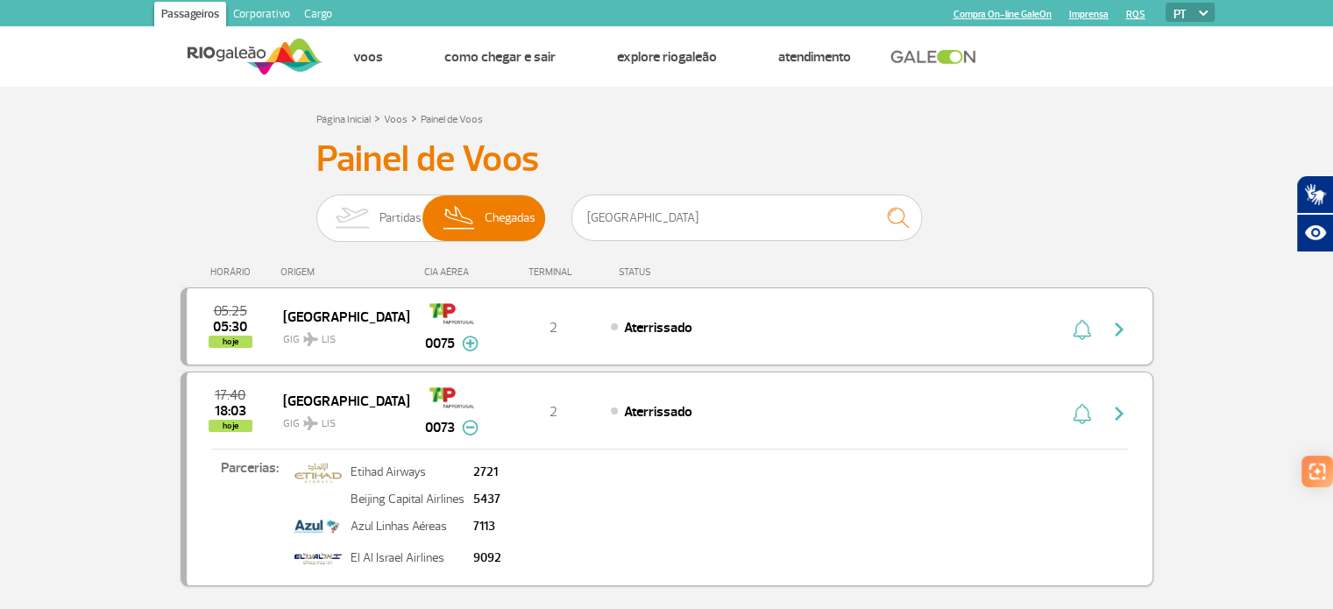
click at [469, 430] on img at bounding box center [470, 428] width 17 height 16
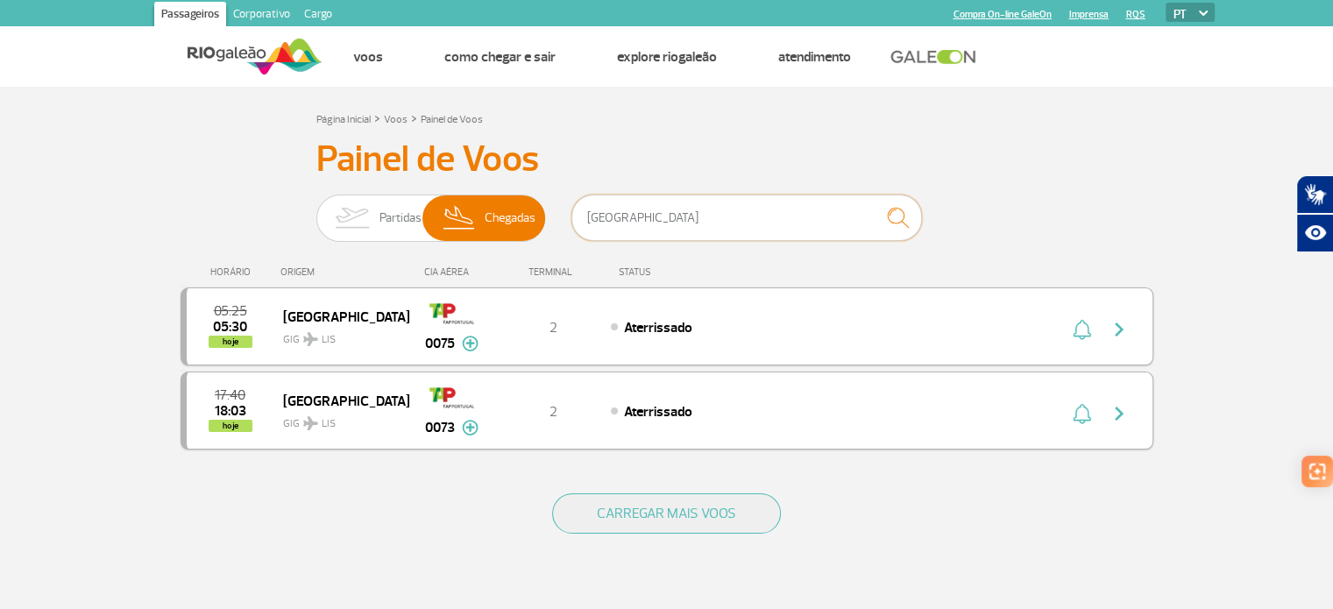
click at [626, 230] on input "lisboa" at bounding box center [746, 218] width 351 height 46
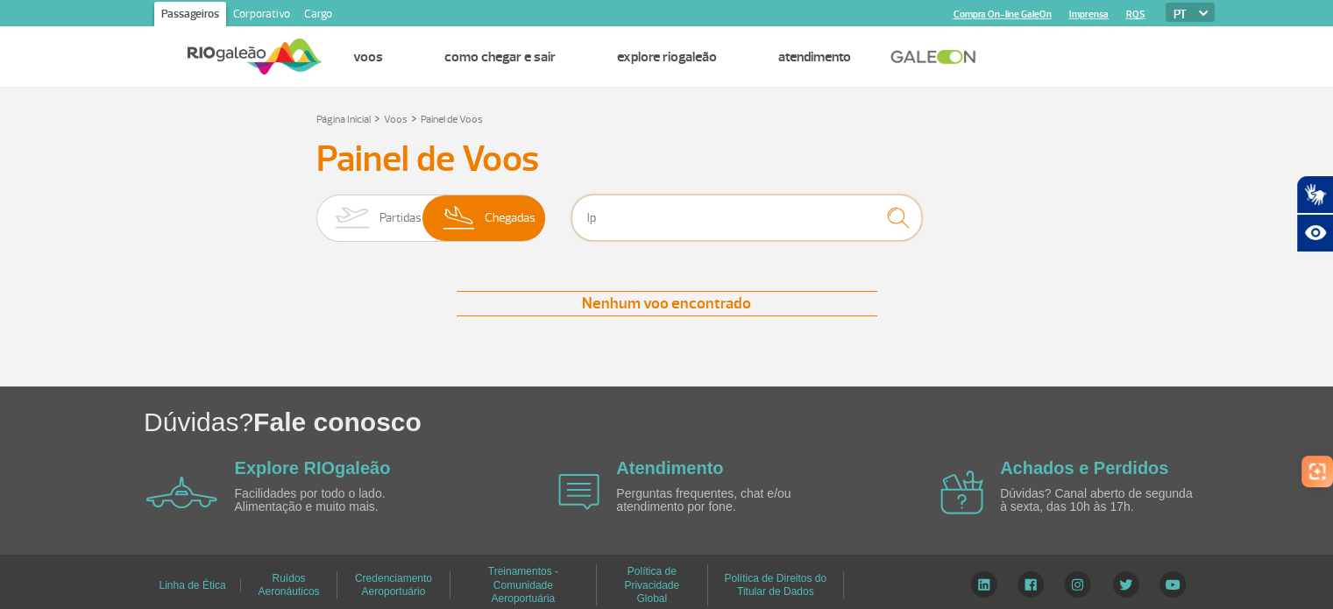
type input "l"
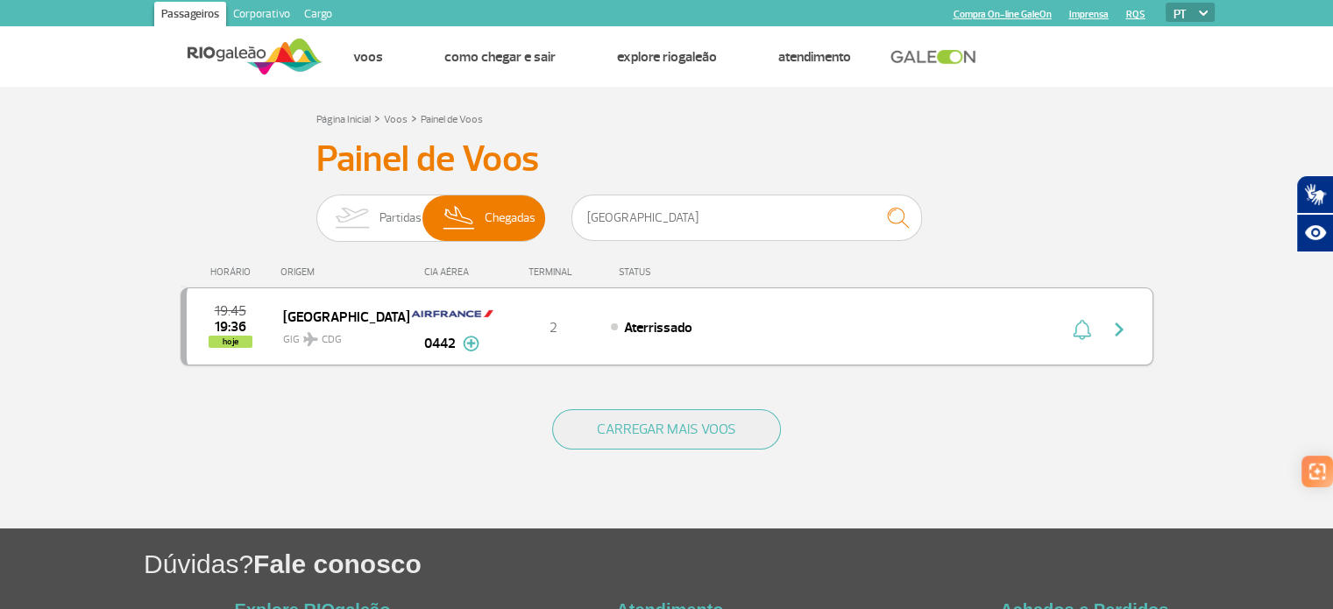
click at [472, 346] on img at bounding box center [471, 344] width 17 height 16
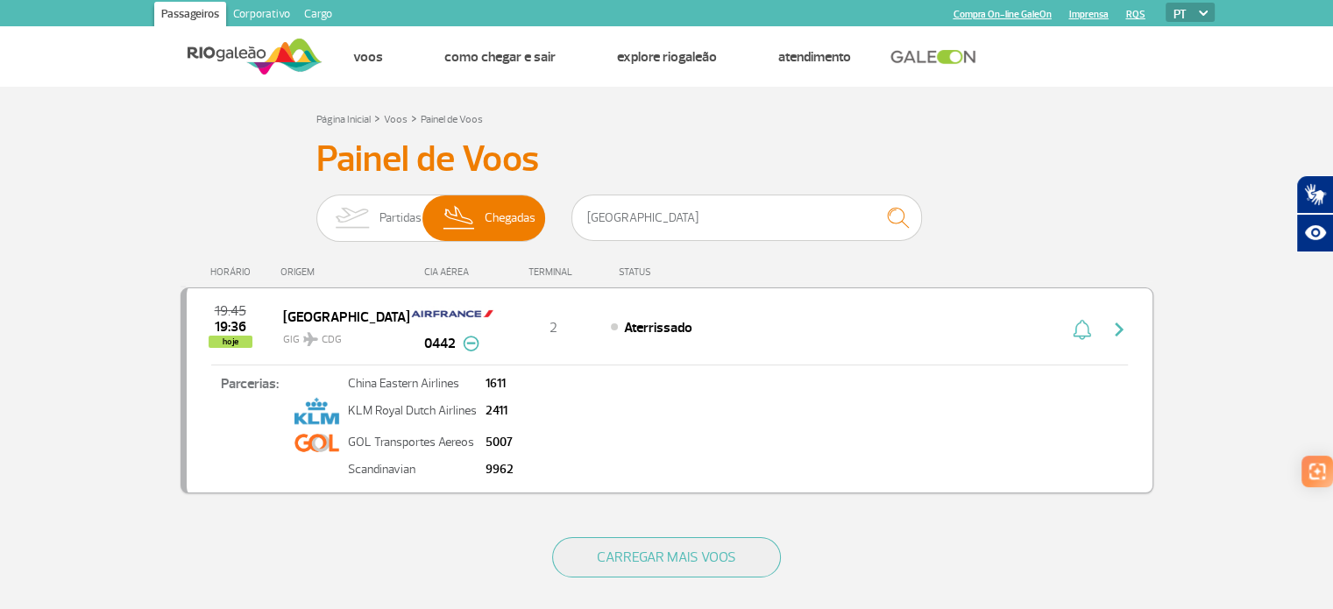
click at [472, 346] on img at bounding box center [471, 344] width 17 height 16
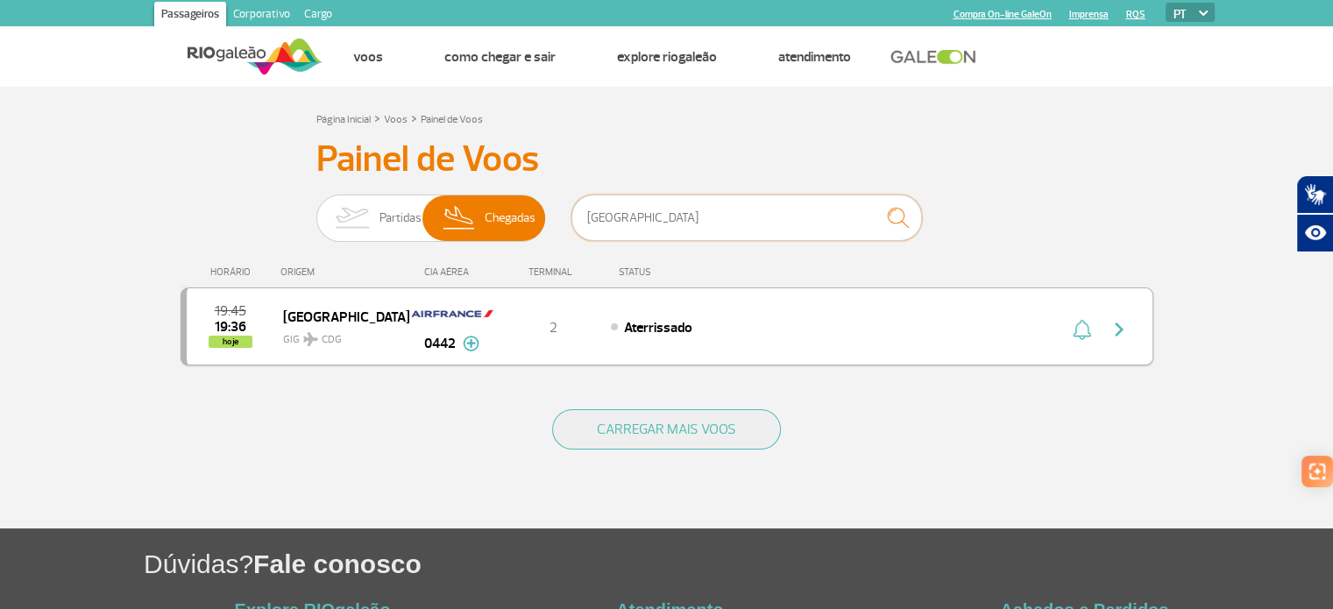
click at [639, 225] on input "paris" at bounding box center [746, 218] width 351 height 46
type input "p"
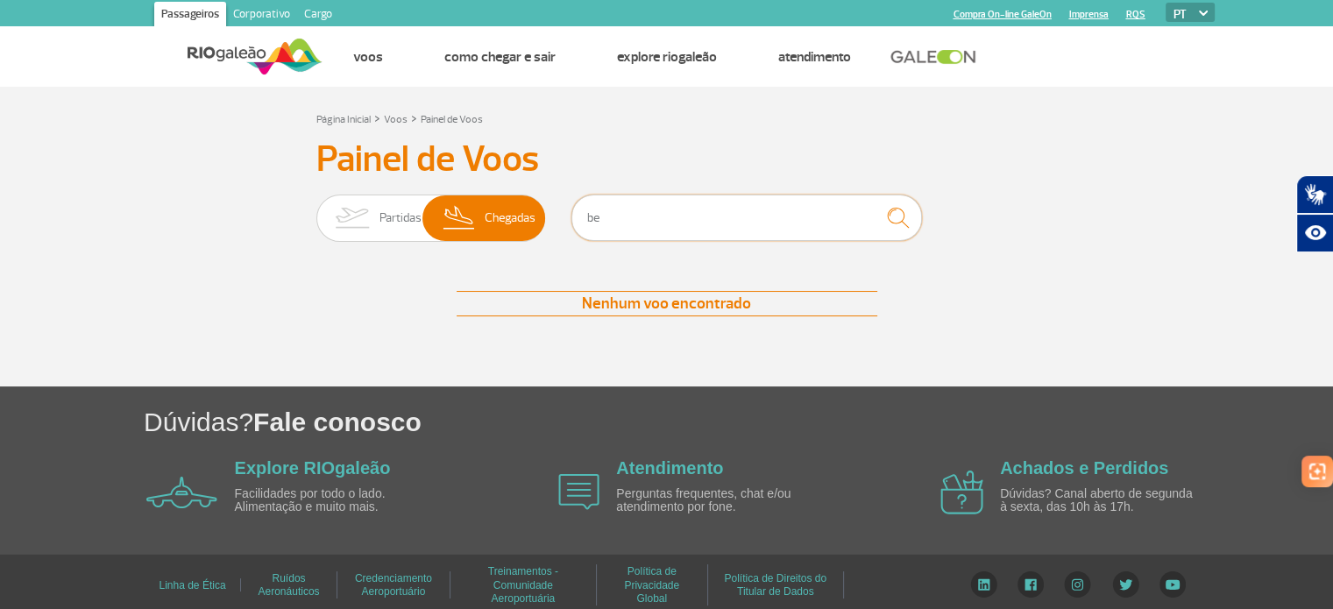
type input "b"
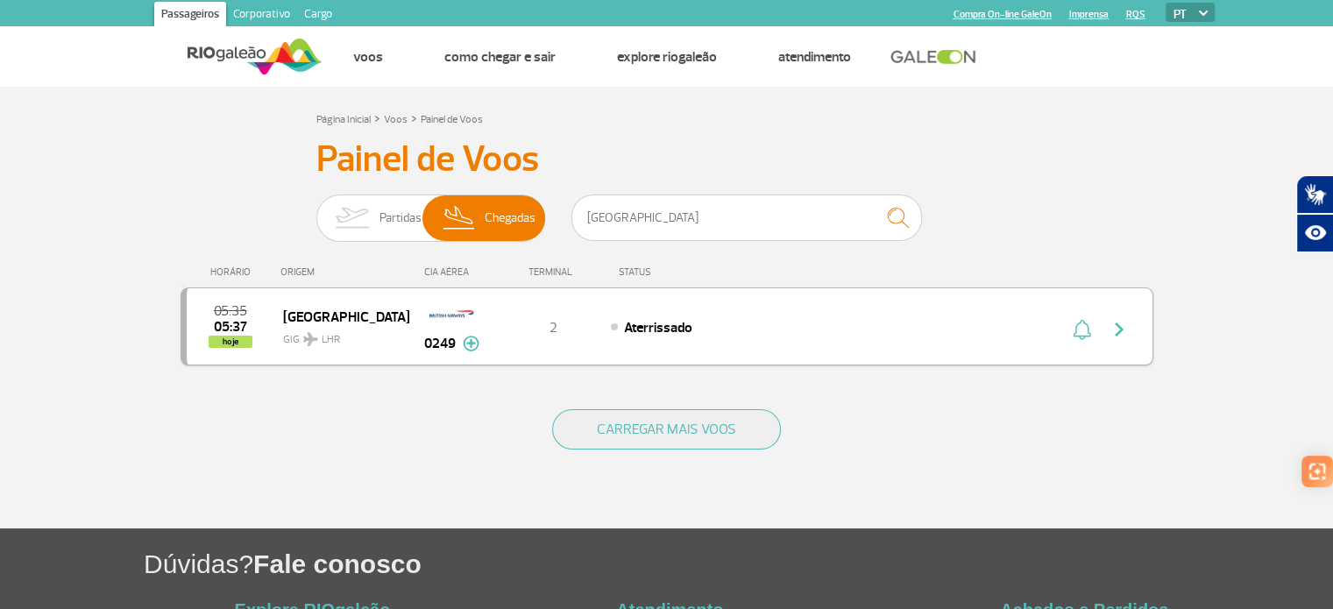
click at [471, 339] on img at bounding box center [471, 344] width 17 height 16
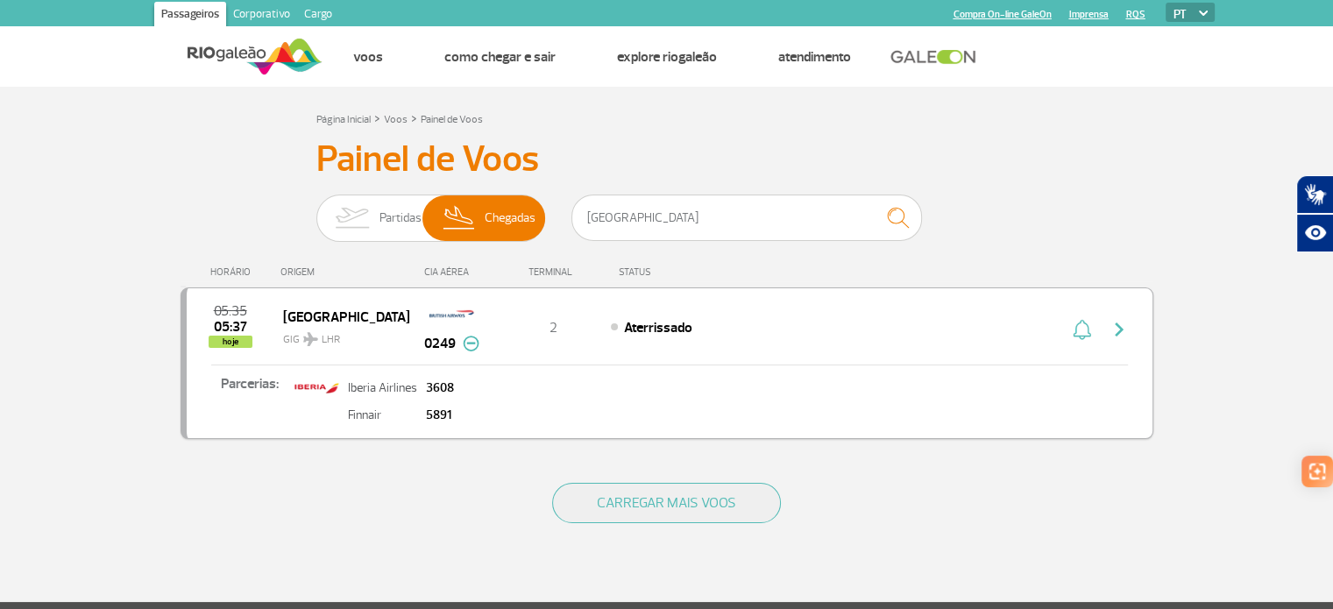
click at [471, 339] on img at bounding box center [471, 344] width 17 height 16
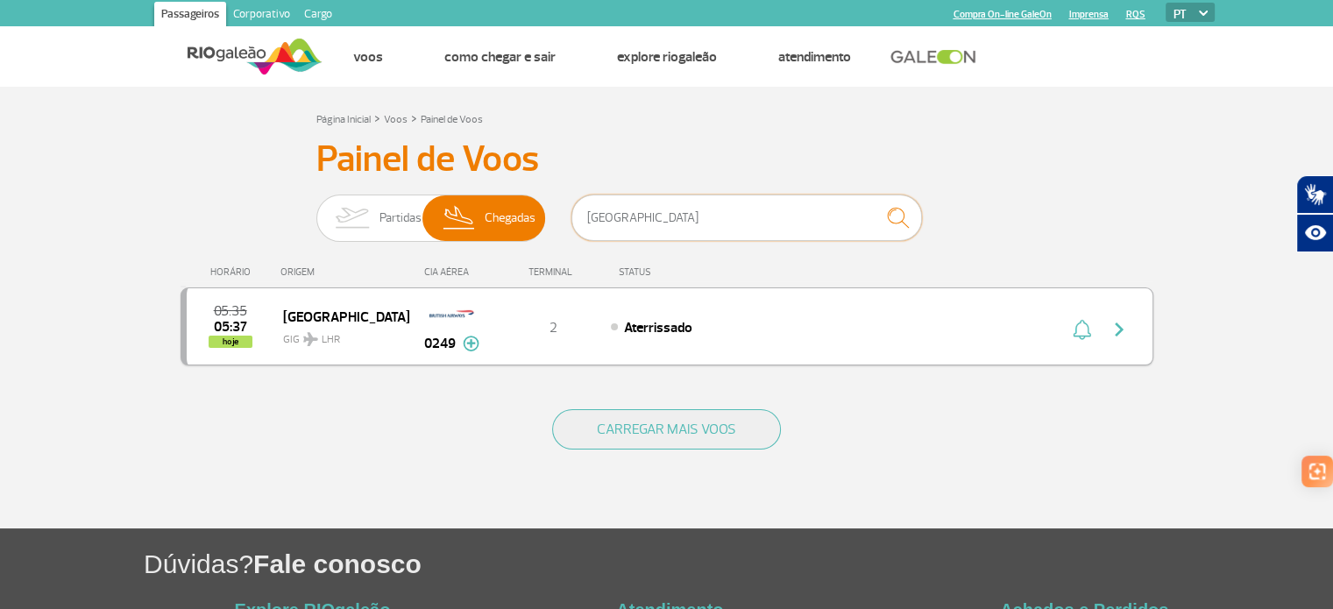
click at [636, 229] on input "london" at bounding box center [746, 218] width 351 height 46
type input "l"
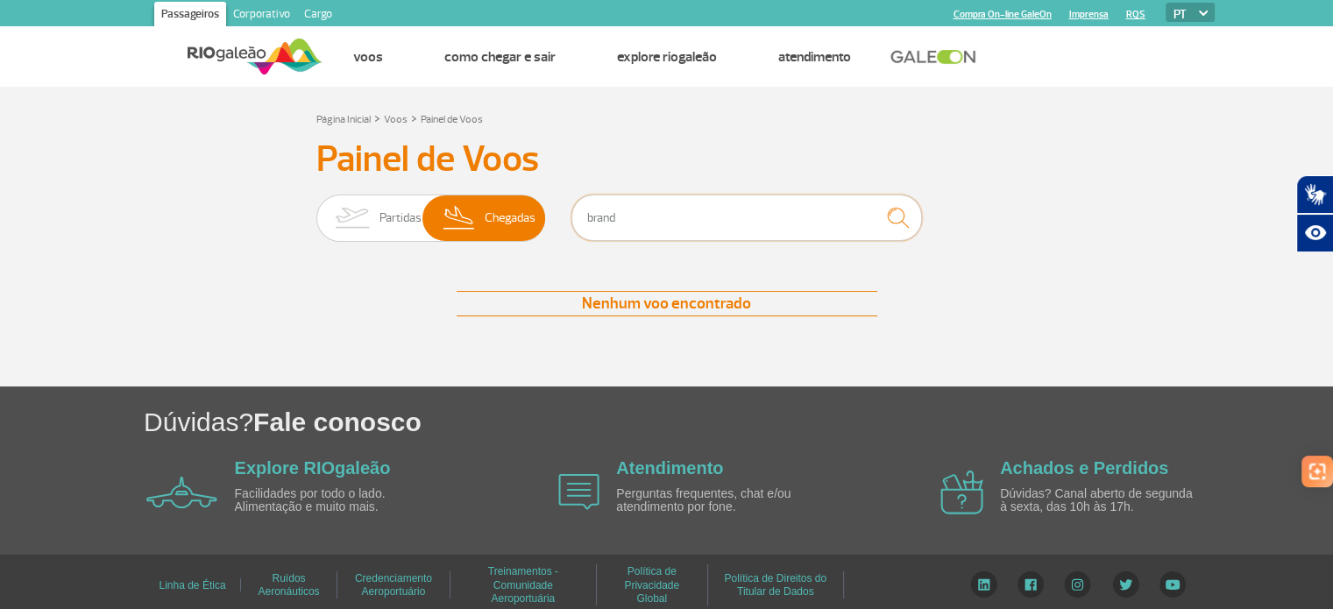
type input "brande"
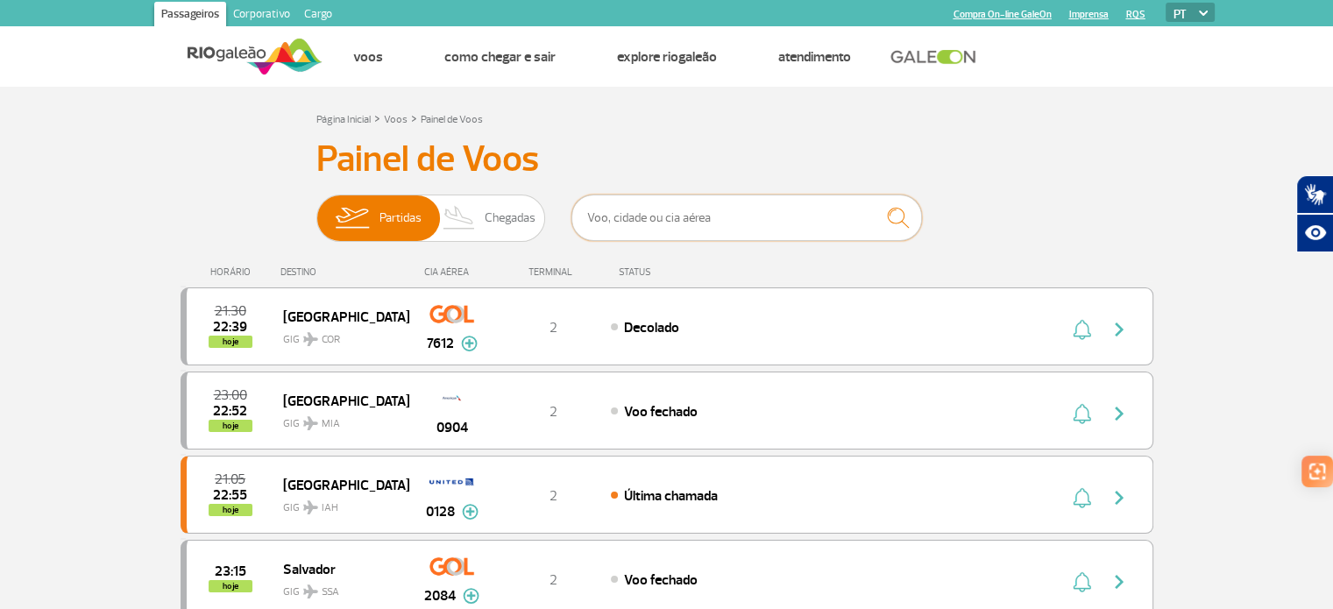
paste input "[GEOGRAPHIC_DATA] (MUC"
click at [896, 223] on img "submit" at bounding box center [898, 218] width 38 height 36
click at [504, 213] on span "Chegadas" at bounding box center [510, 218] width 51 height 46
click at [316, 209] on input "Partidas Chegadas" at bounding box center [316, 209] width 0 height 0
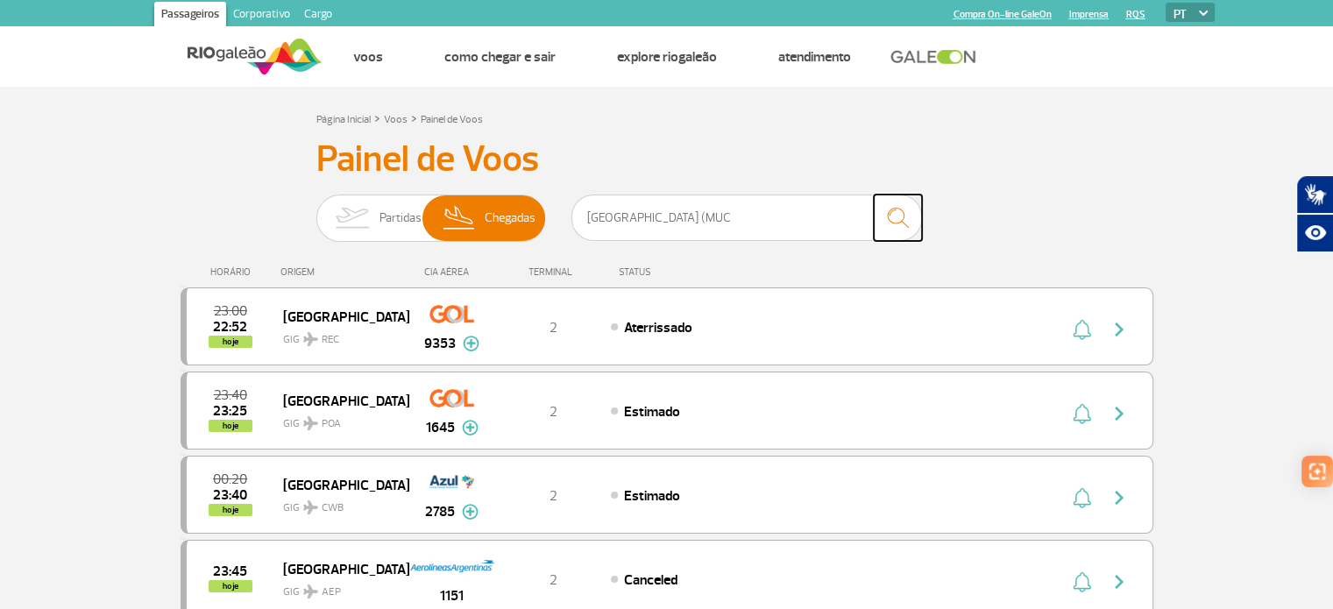
click at [895, 216] on img "submit" at bounding box center [898, 218] width 38 height 36
click at [910, 215] on img "submit" at bounding box center [898, 218] width 38 height 36
click at [783, 202] on input "[GEOGRAPHIC_DATA] (MUC" at bounding box center [746, 218] width 351 height 46
type input "A"
paste input "Aeroporto de Frankfurt (FRA)"
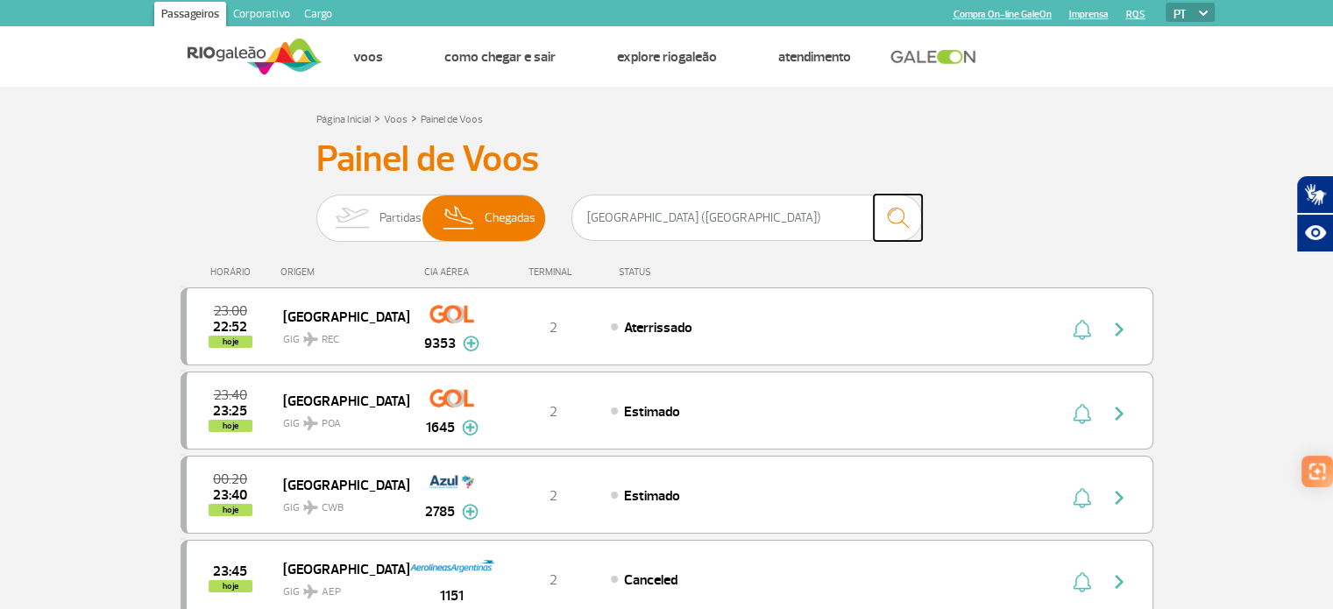
click at [903, 223] on img "submit" at bounding box center [898, 218] width 38 height 36
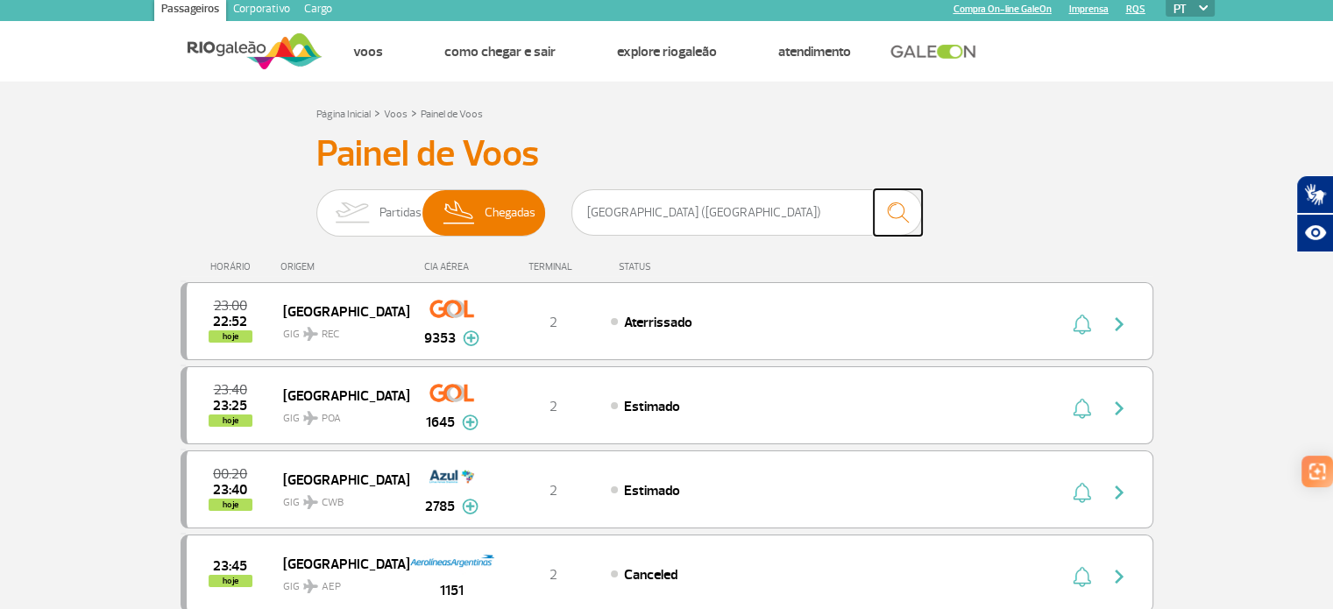
scroll to position [8, 0]
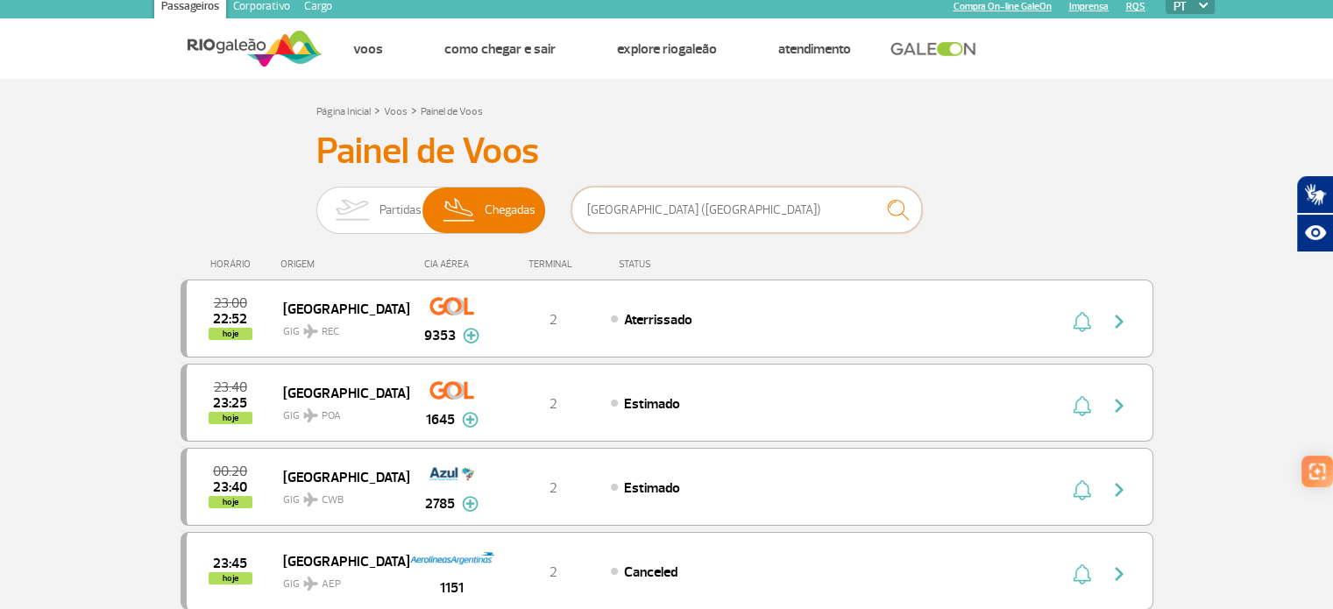
click at [656, 209] on input "Aeroporto de Frankfurt (FRA)" at bounding box center [746, 210] width 351 height 46
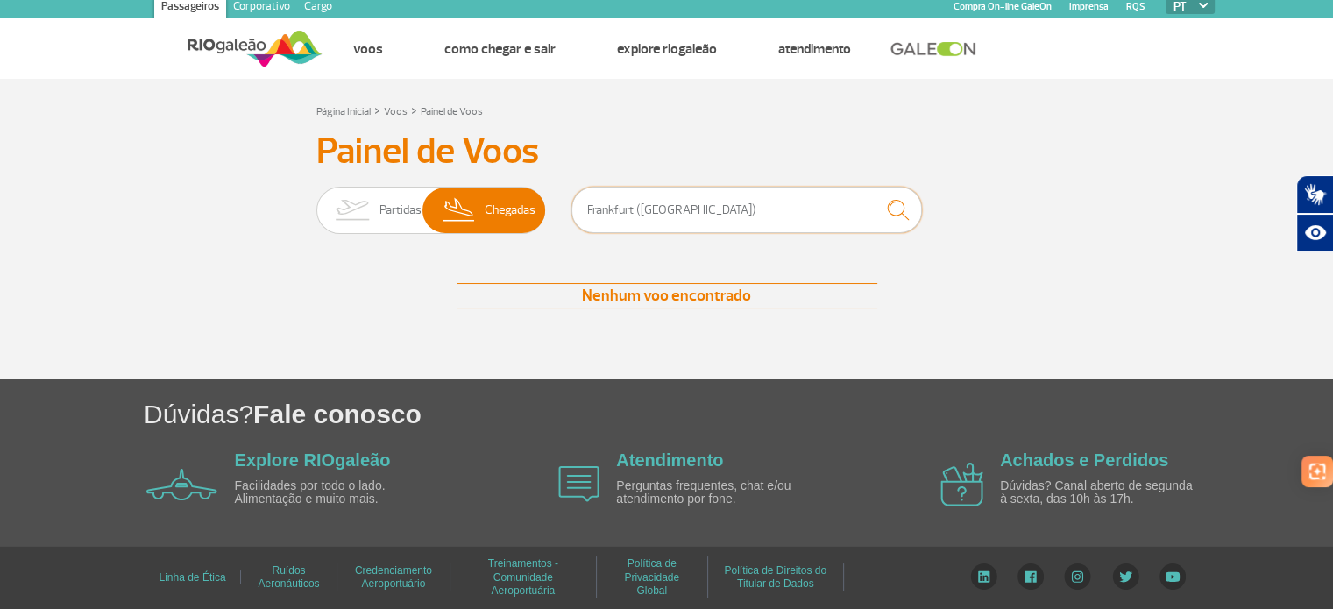
click at [715, 209] on input "Frankfurt (FRA)" at bounding box center [746, 210] width 351 height 46
type input "F"
type input "m"
type input "b"
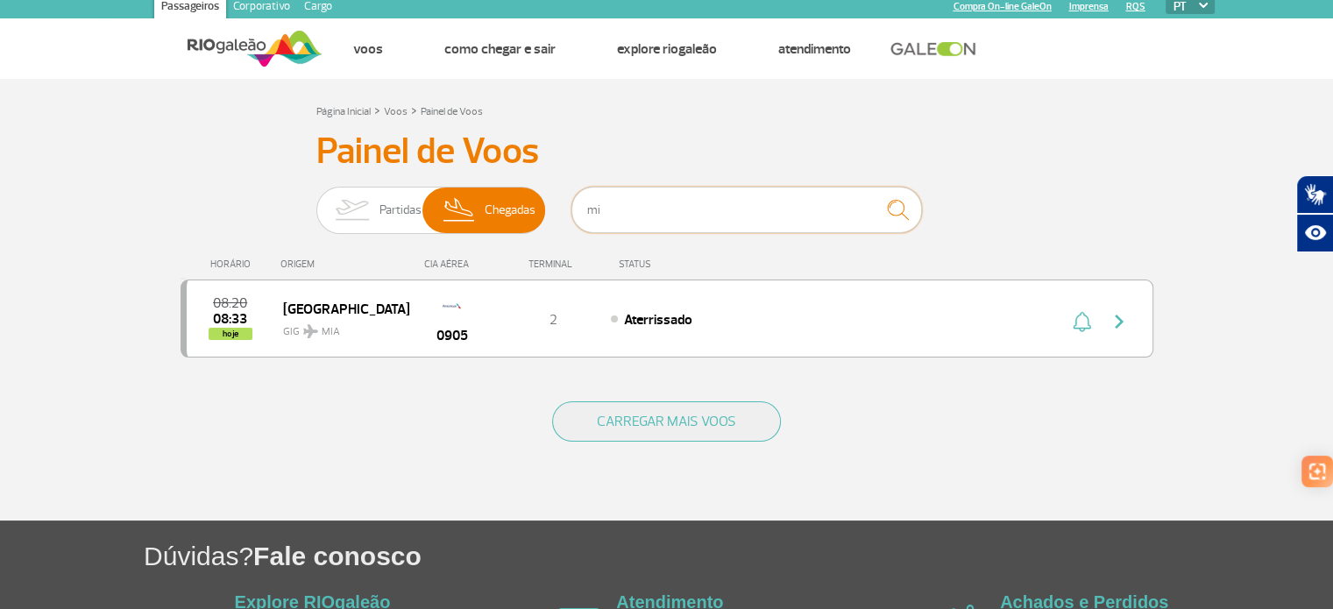
type input "m"
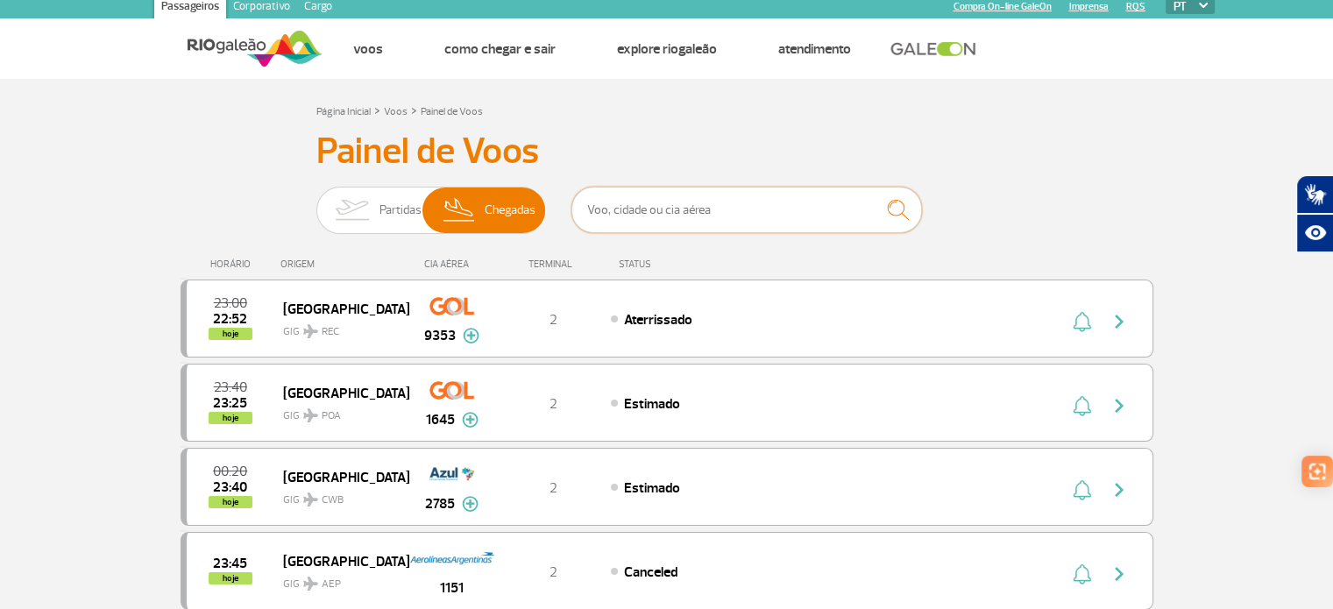
click at [602, 203] on input "text" at bounding box center [746, 210] width 351 height 46
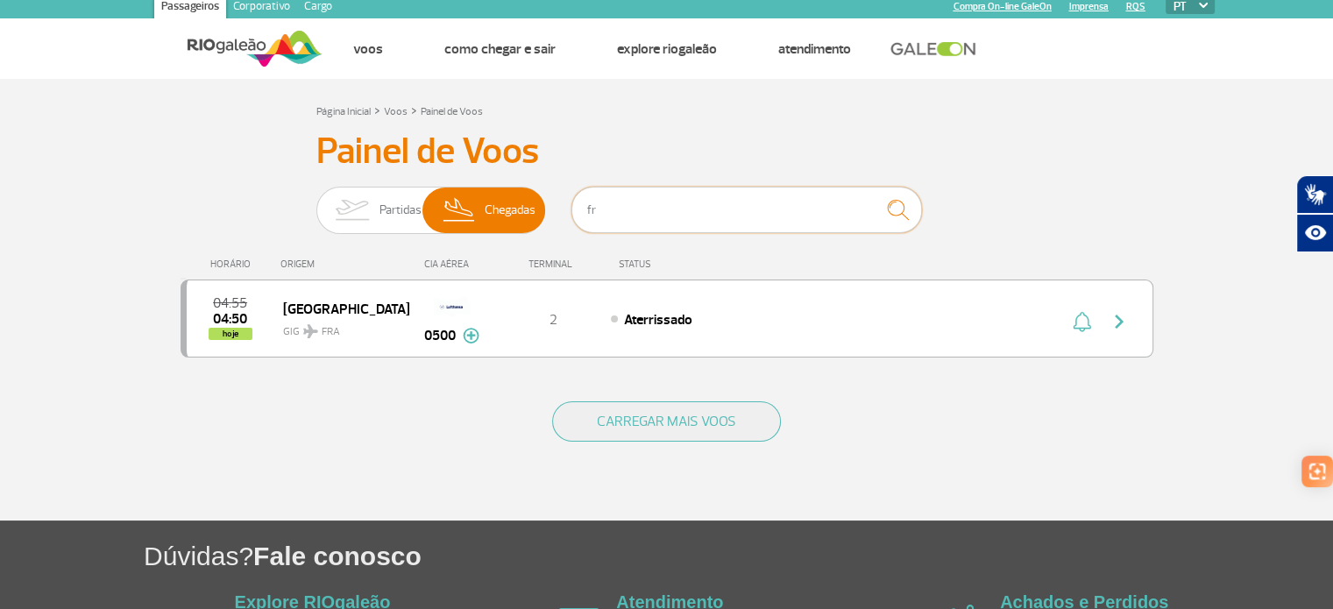
type input "f"
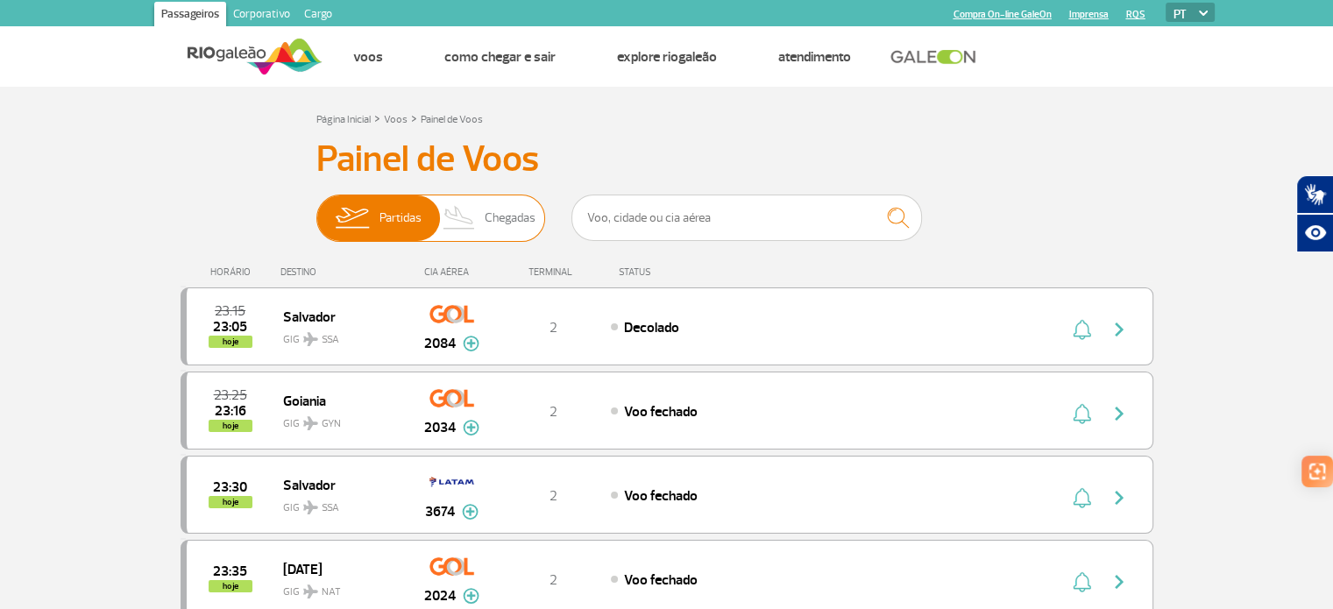
click at [489, 223] on span "Chegadas" at bounding box center [510, 218] width 51 height 46
click at [316, 209] on input "Partidas Chegadas" at bounding box center [316, 209] width 0 height 0
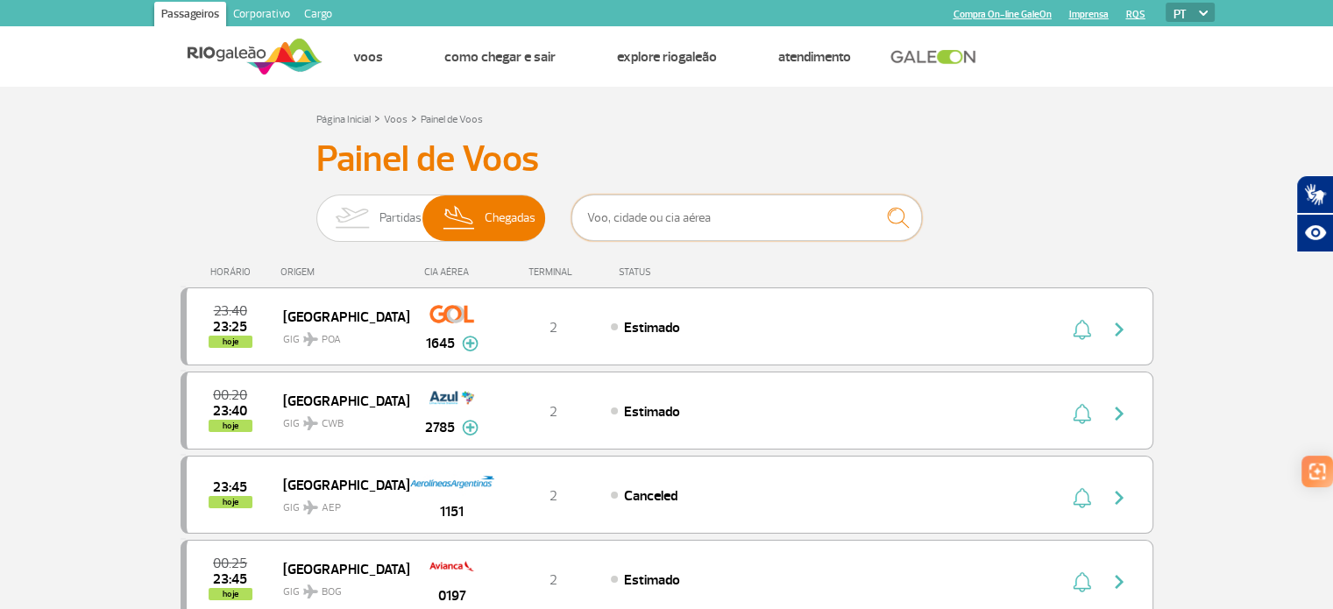
click at [611, 219] on input "text" at bounding box center [746, 218] width 351 height 46
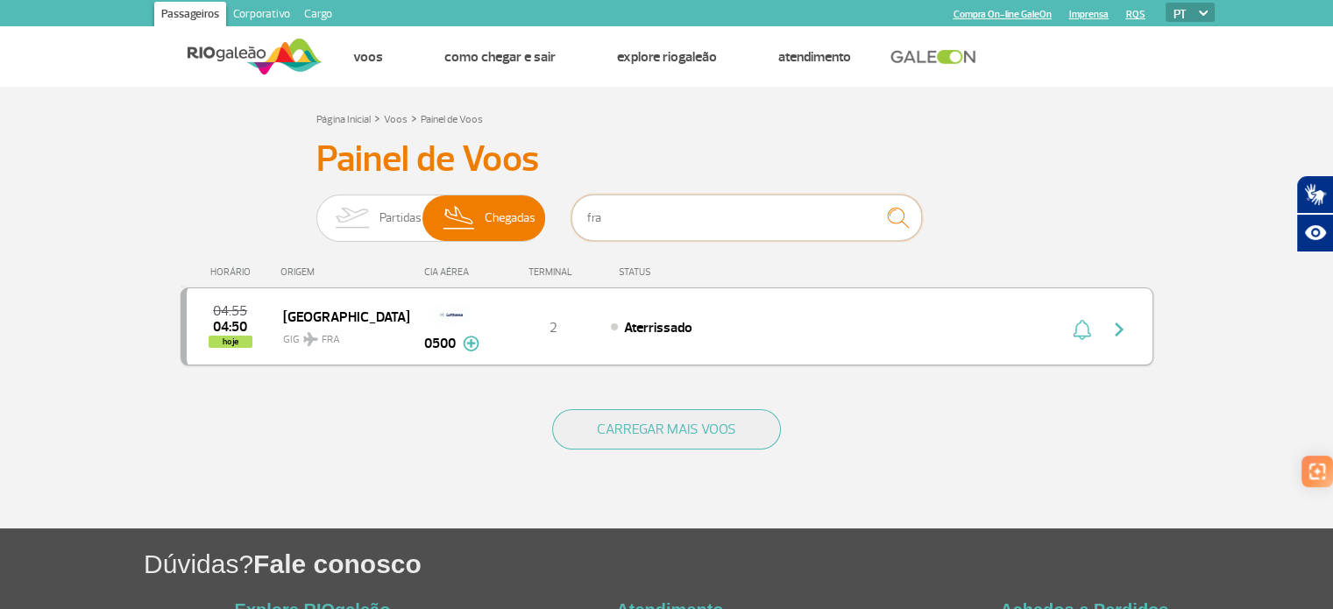
type input "fra"
click at [314, 337] on img at bounding box center [310, 339] width 15 height 14
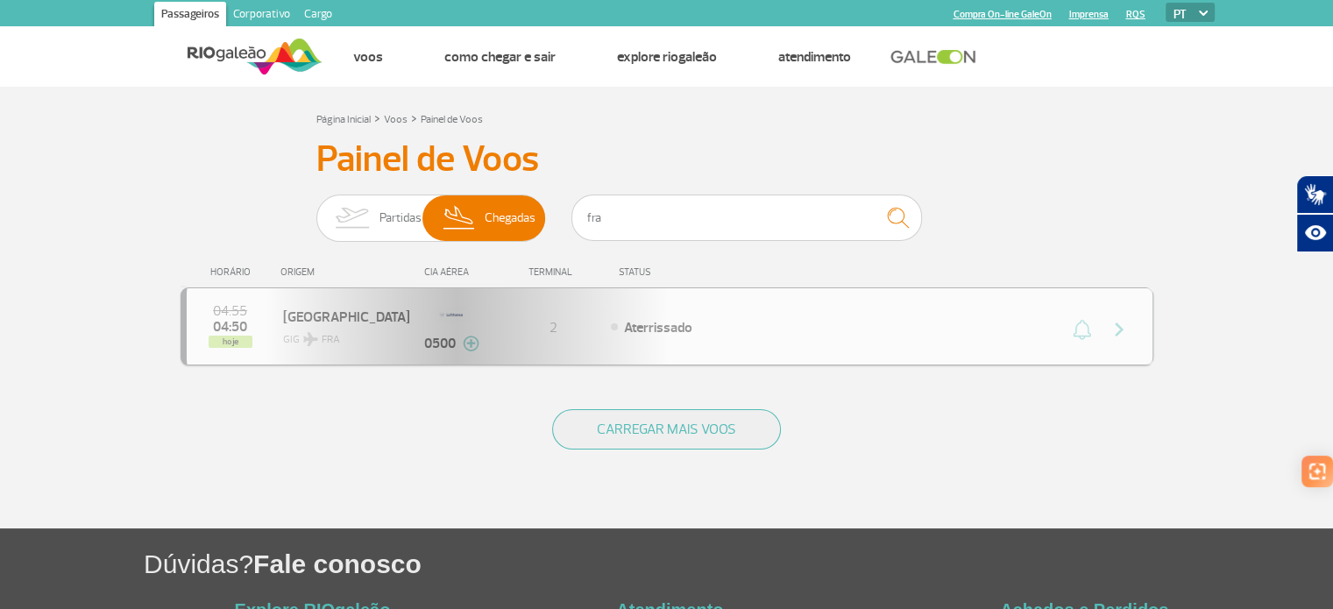
click at [314, 337] on div "04:55 04:50 hoje [GEOGRAPHIC_DATA] FRA 0500 2 Aterrissado Parcerias: Singapore …" at bounding box center [667, 326] width 973 height 78
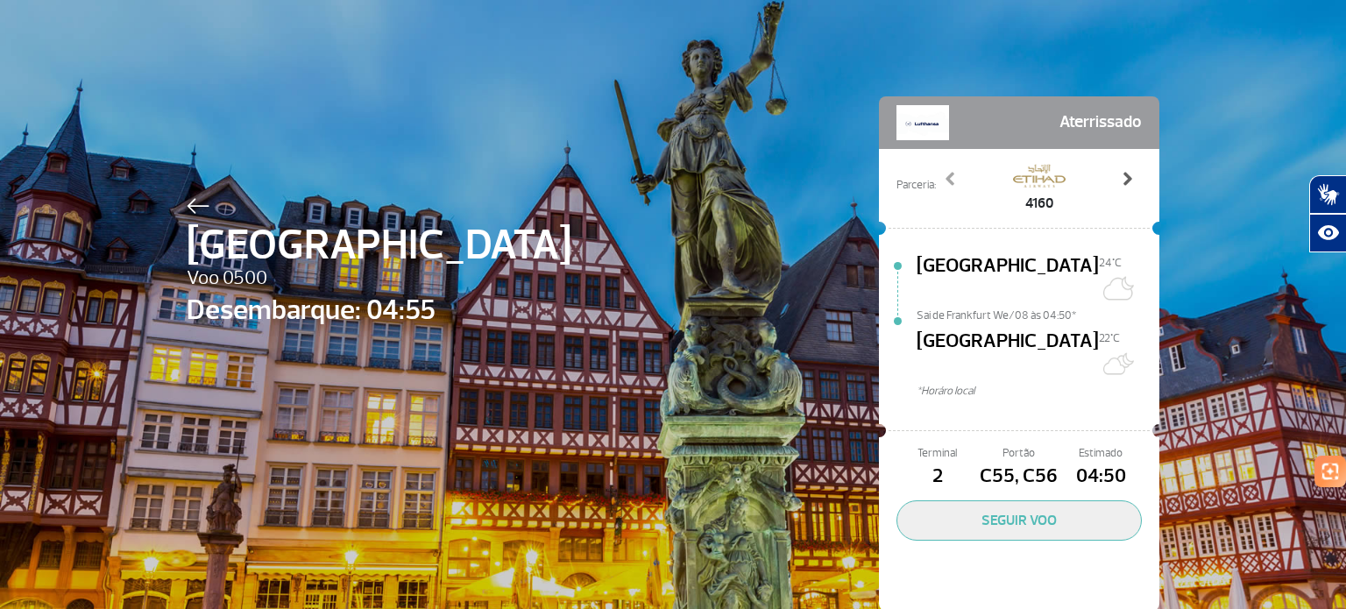
click at [1129, 178] on span at bounding box center [1127, 179] width 18 height 18
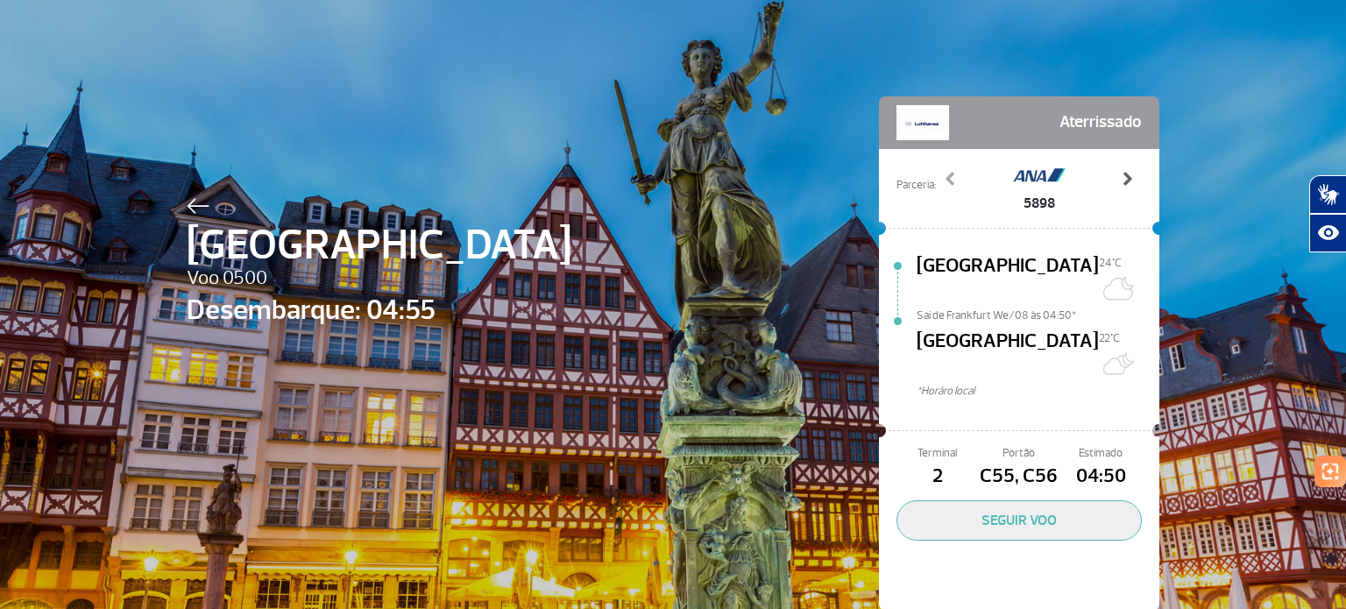
click at [1129, 178] on span at bounding box center [1127, 179] width 18 height 18
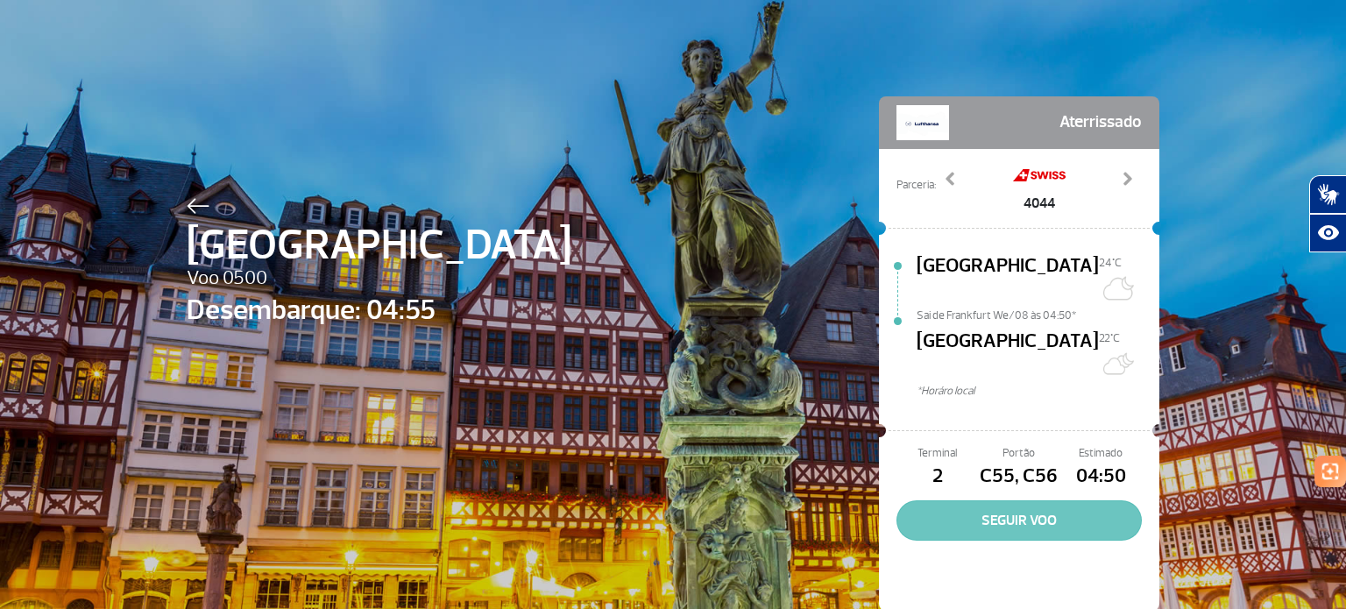
click at [1031, 500] on button "SEGUIR VOO" at bounding box center [1018, 520] width 245 height 40
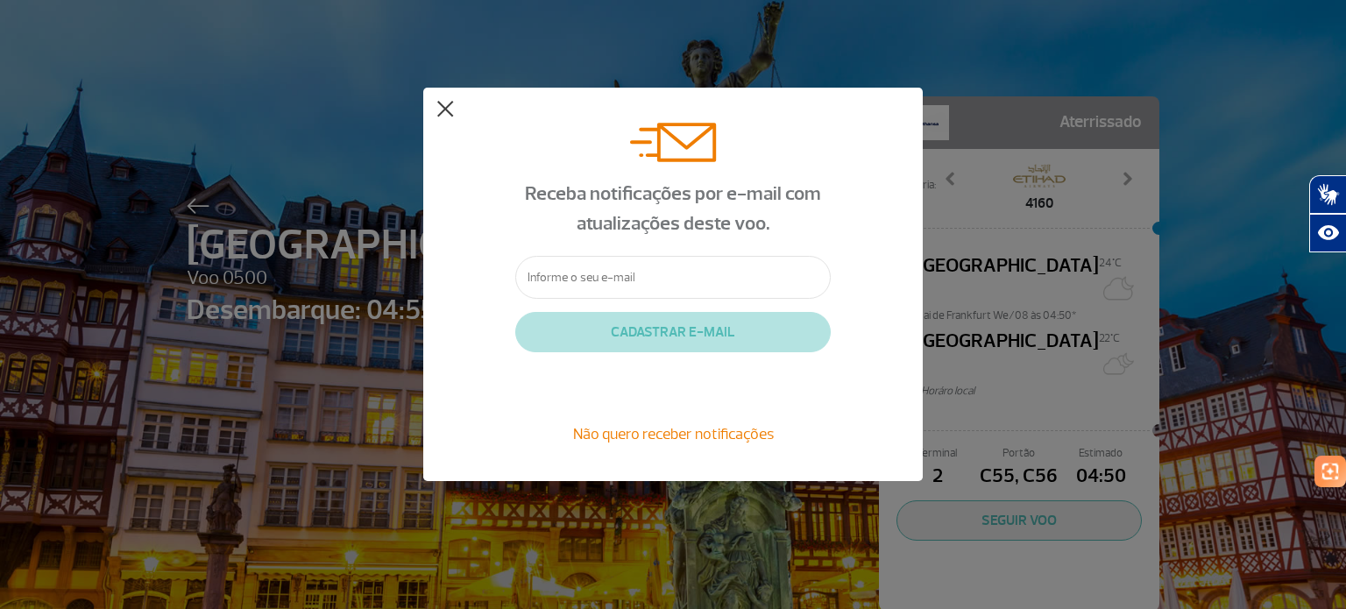
click at [438, 107] on button at bounding box center [445, 110] width 18 height 18
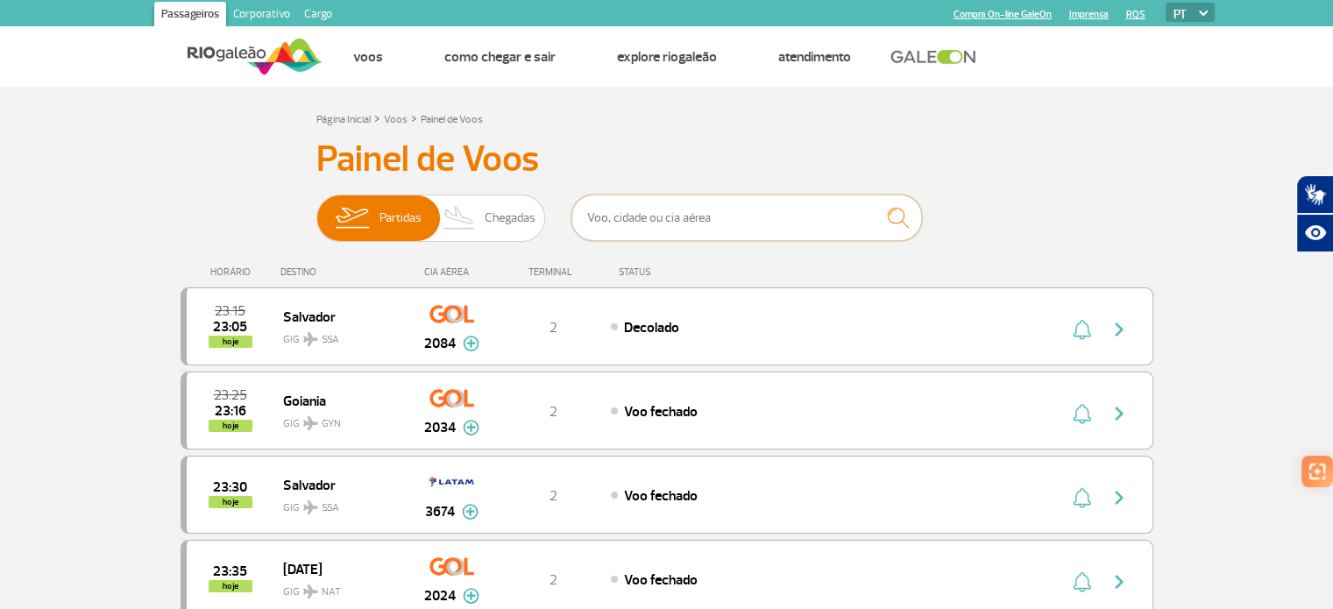
click at [586, 215] on input "text" at bounding box center [746, 218] width 351 height 46
